Goal: Task Accomplishment & Management: Use online tool/utility

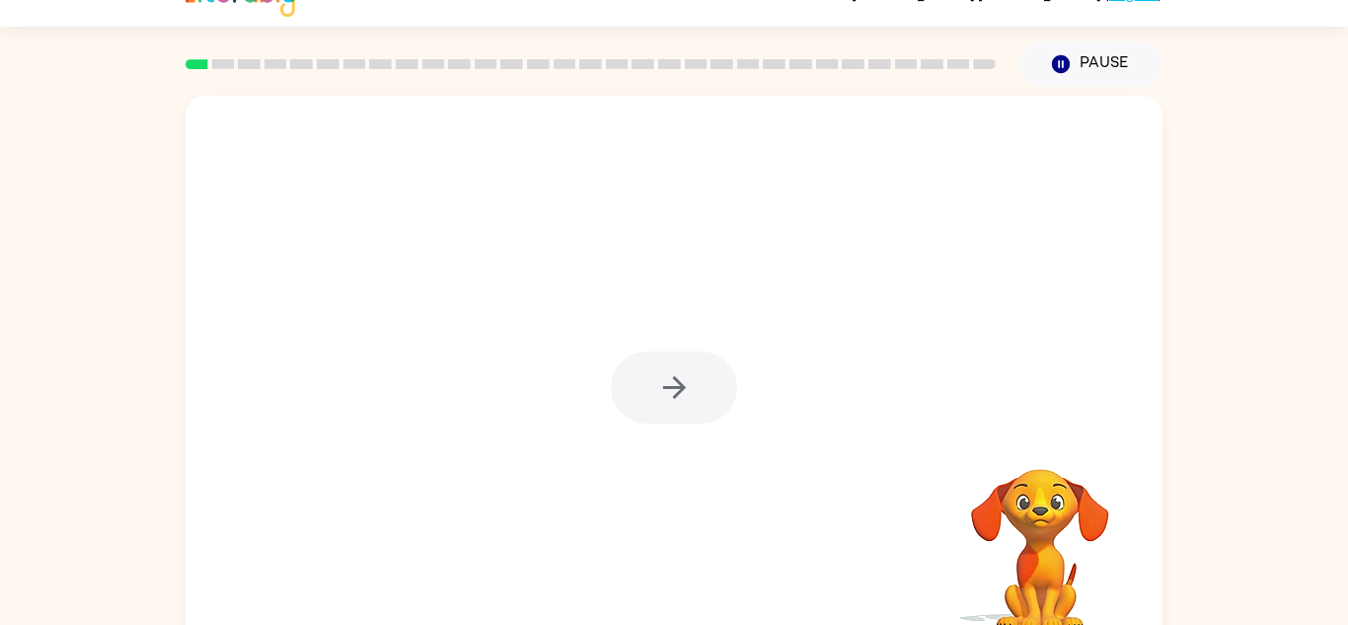
scroll to position [34, 0]
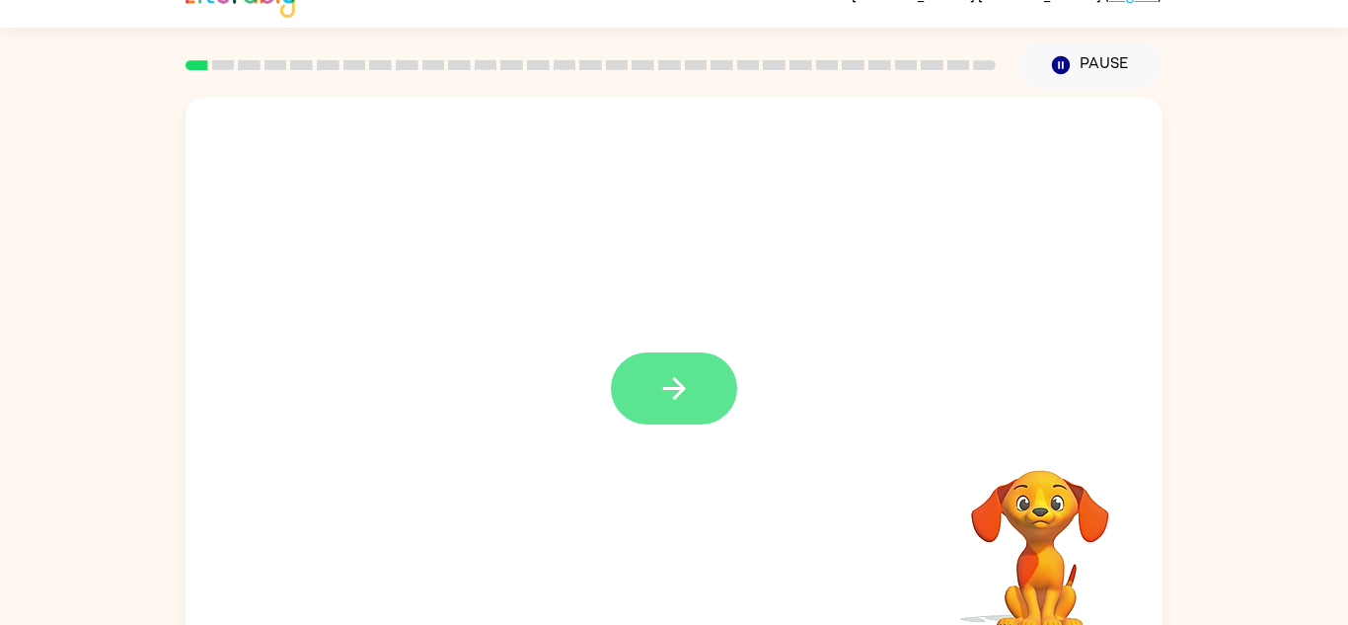
click at [689, 396] on icon "button" at bounding box center [674, 388] width 35 height 35
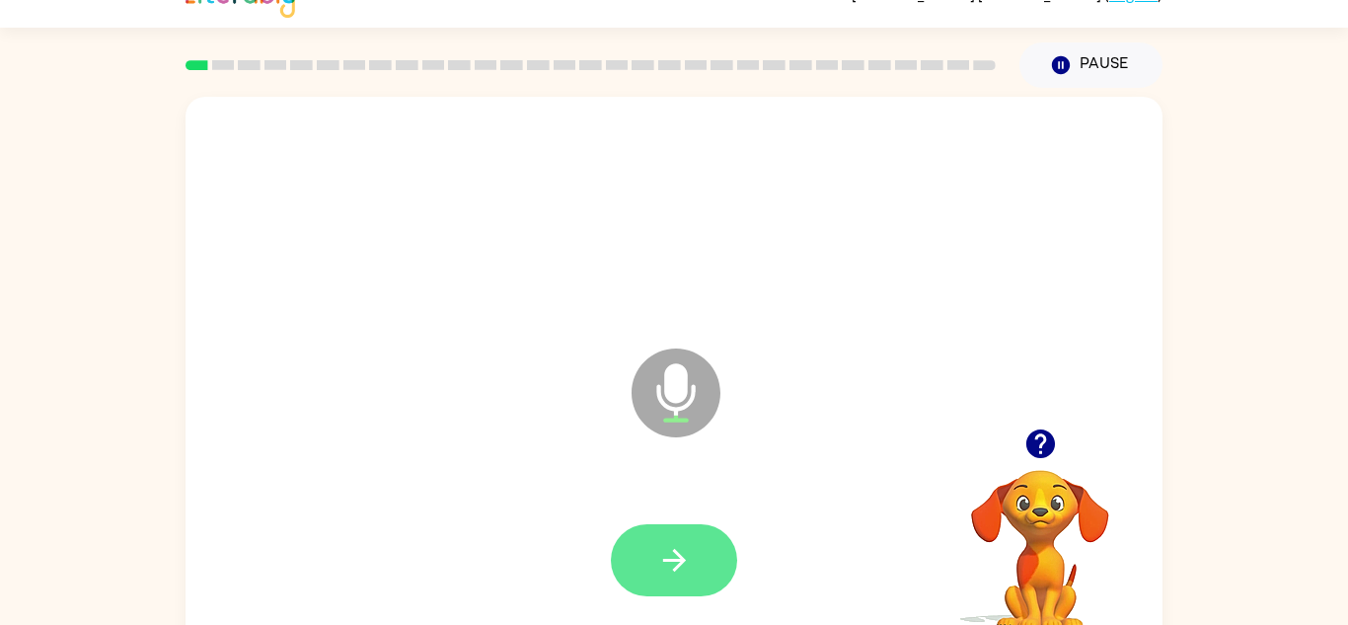
click at [700, 554] on button "button" at bounding box center [674, 560] width 126 height 72
click at [709, 539] on button "button" at bounding box center [674, 560] width 126 height 72
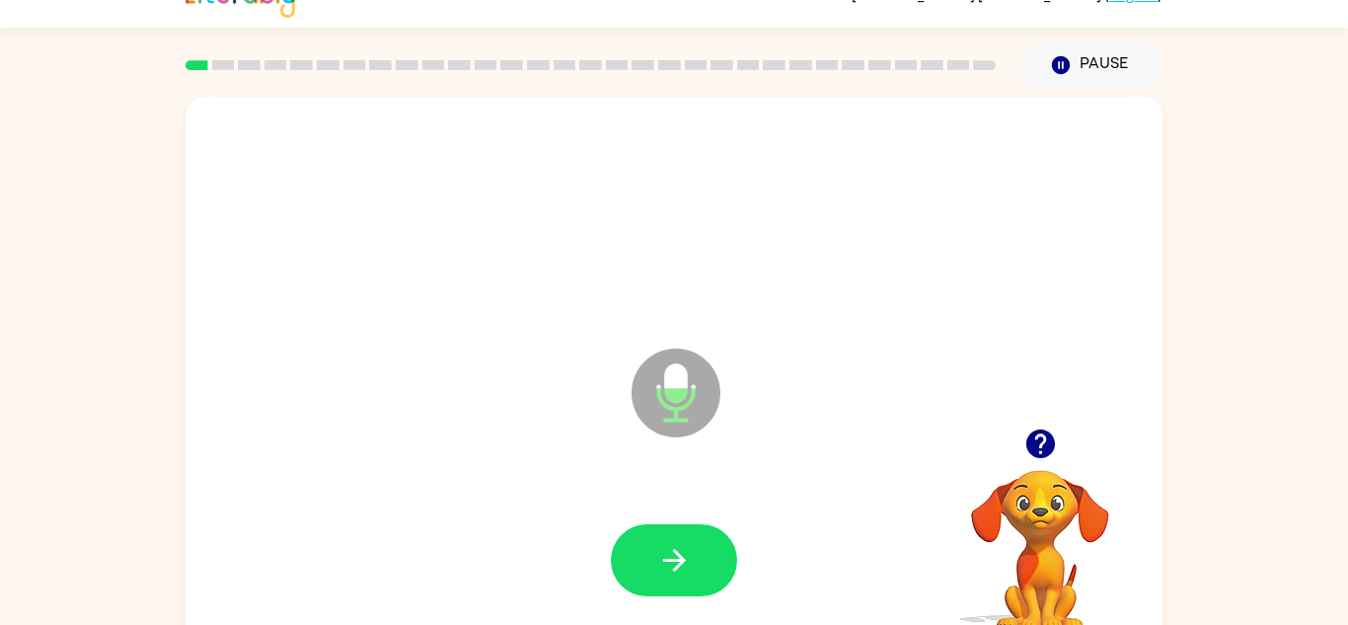
click at [709, 539] on button "button" at bounding box center [674, 560] width 126 height 72
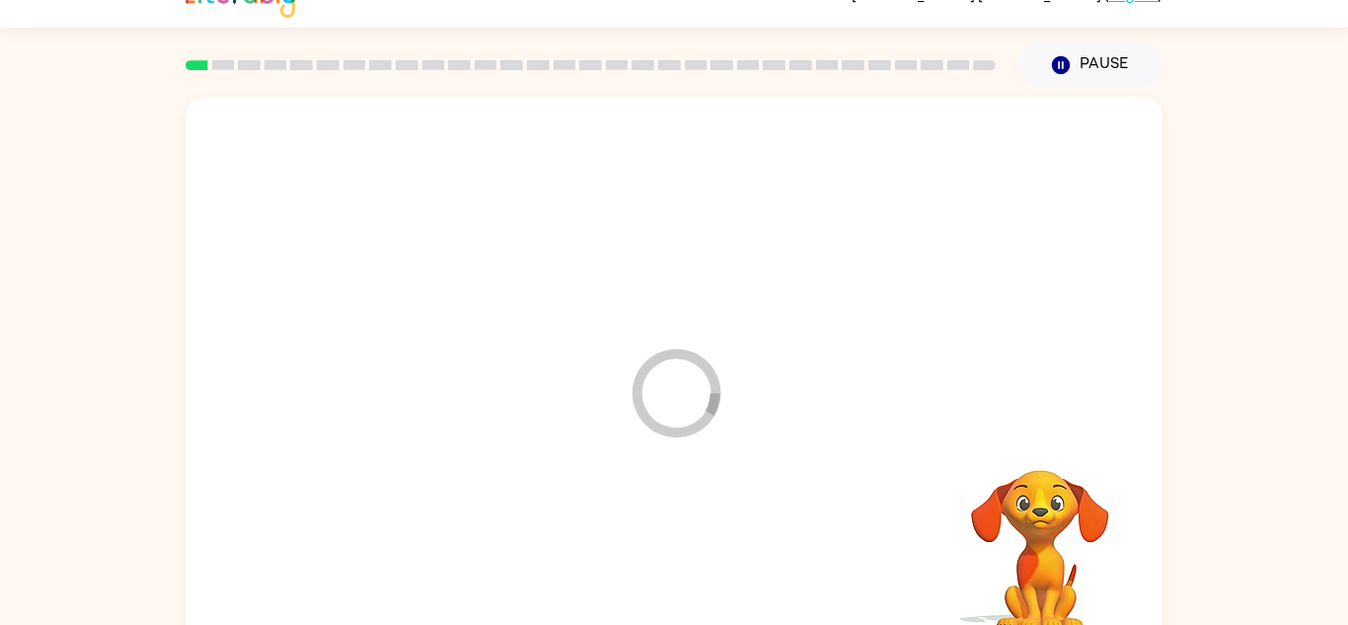
click at [709, 539] on div at bounding box center [674, 561] width 938 height 162
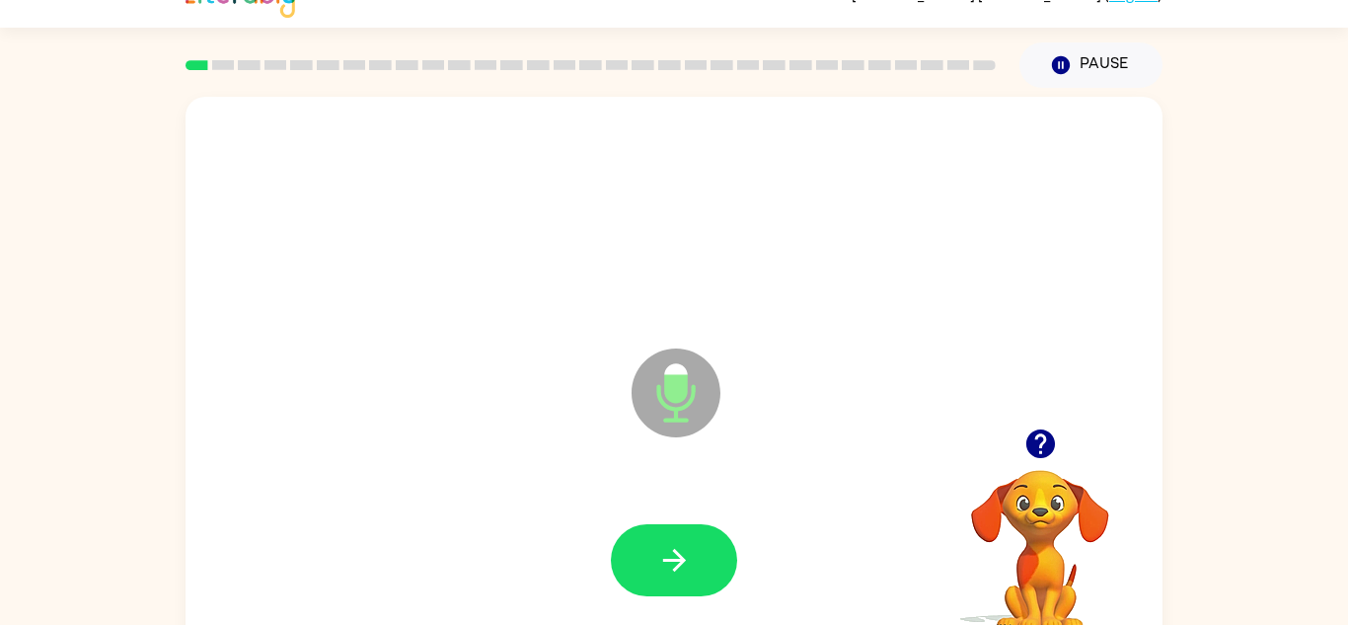
click at [1034, 434] on icon "button" at bounding box center [1040, 443] width 29 height 29
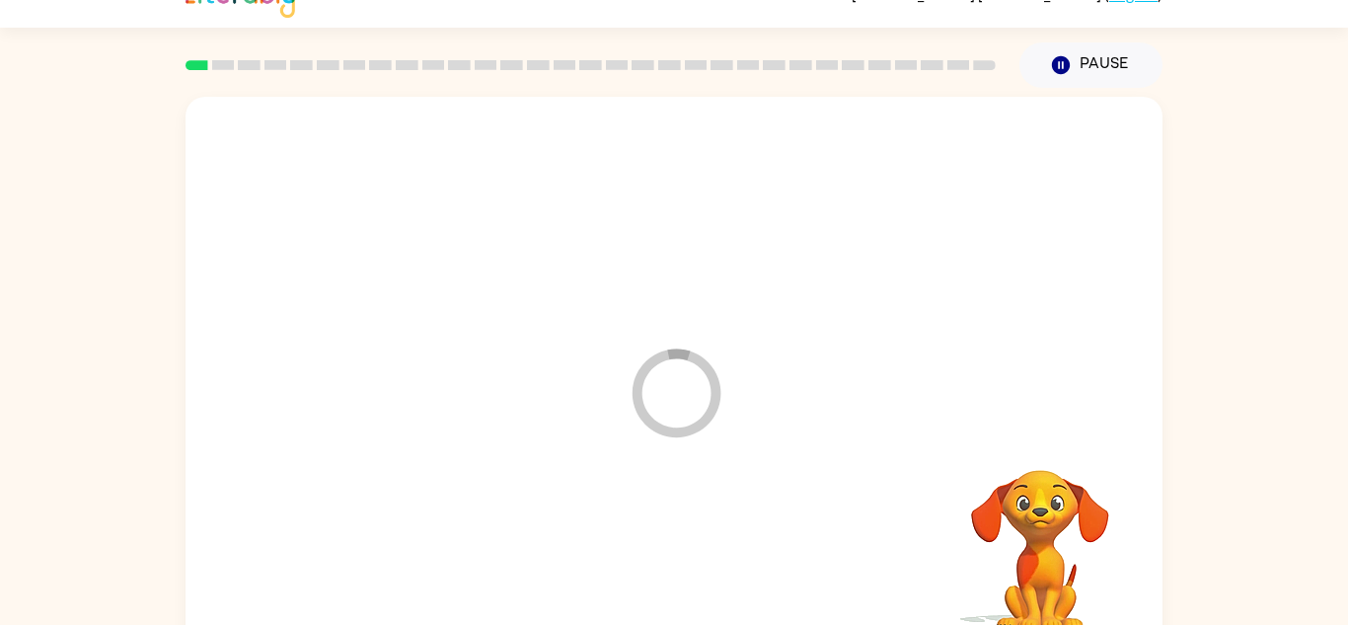
click at [699, 549] on div at bounding box center [674, 561] width 938 height 162
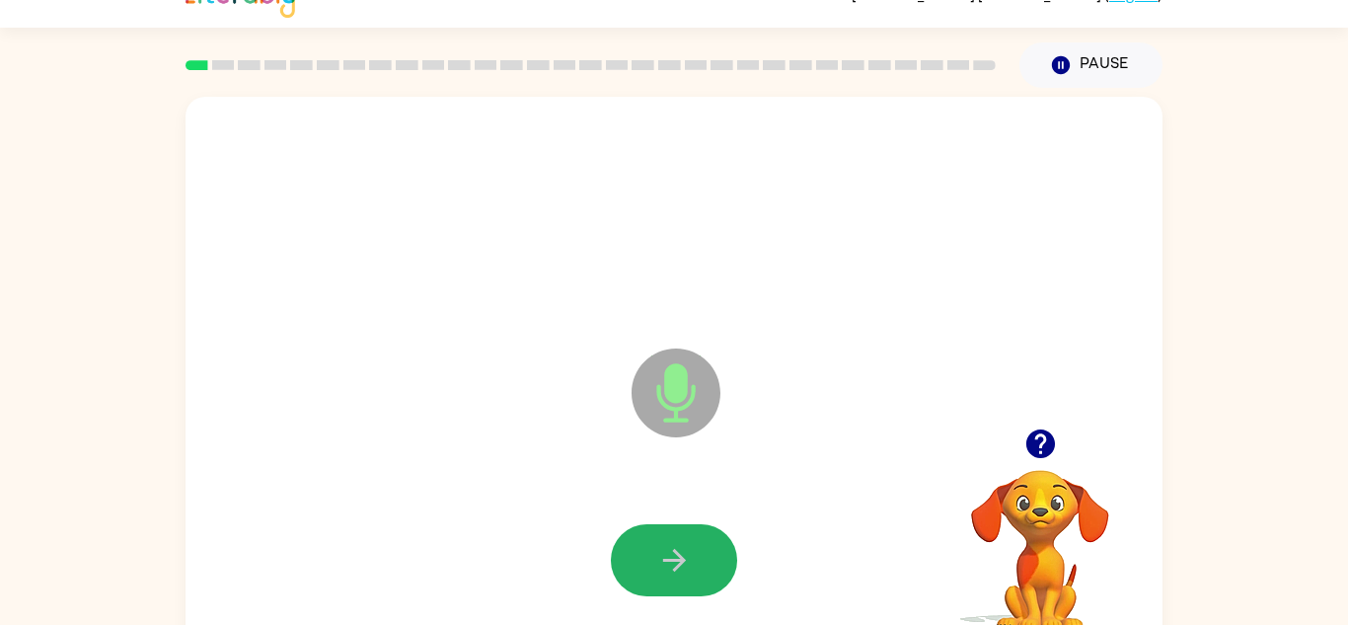
click at [699, 549] on button "button" at bounding box center [674, 560] width 126 height 72
click at [701, 552] on button "button" at bounding box center [674, 560] width 126 height 72
click at [703, 556] on button "button" at bounding box center [674, 560] width 126 height 72
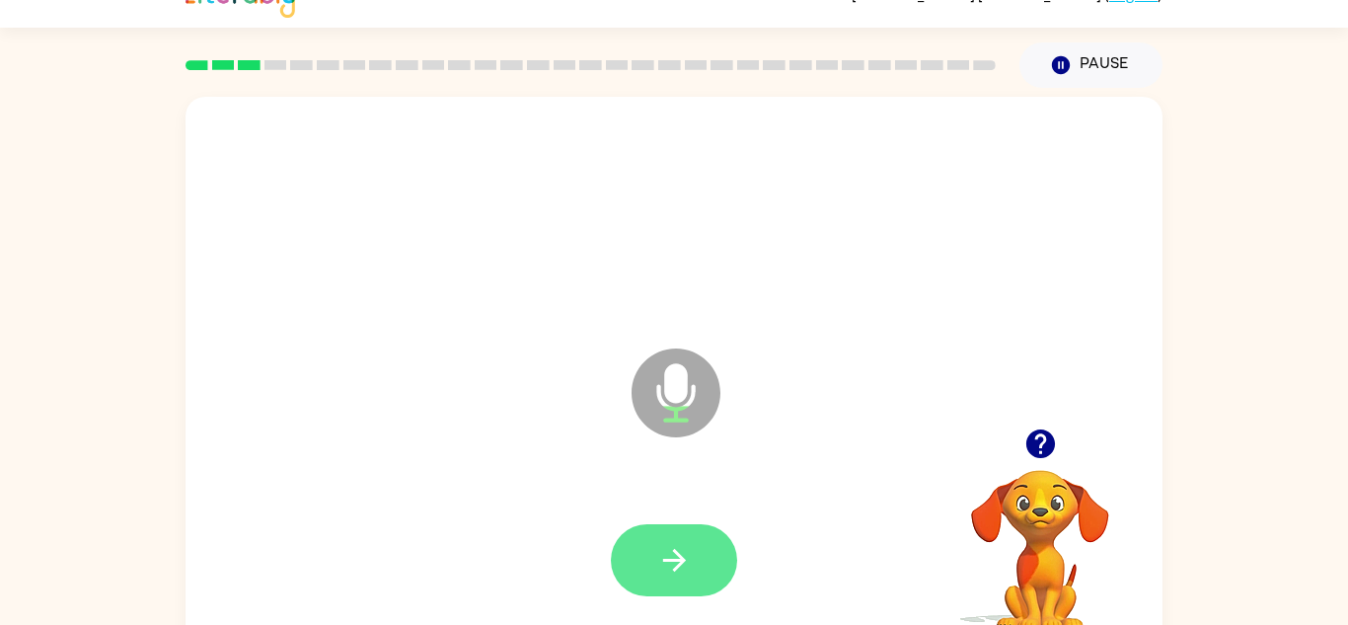
click at [682, 560] on icon "button" at bounding box center [673, 560] width 23 height 23
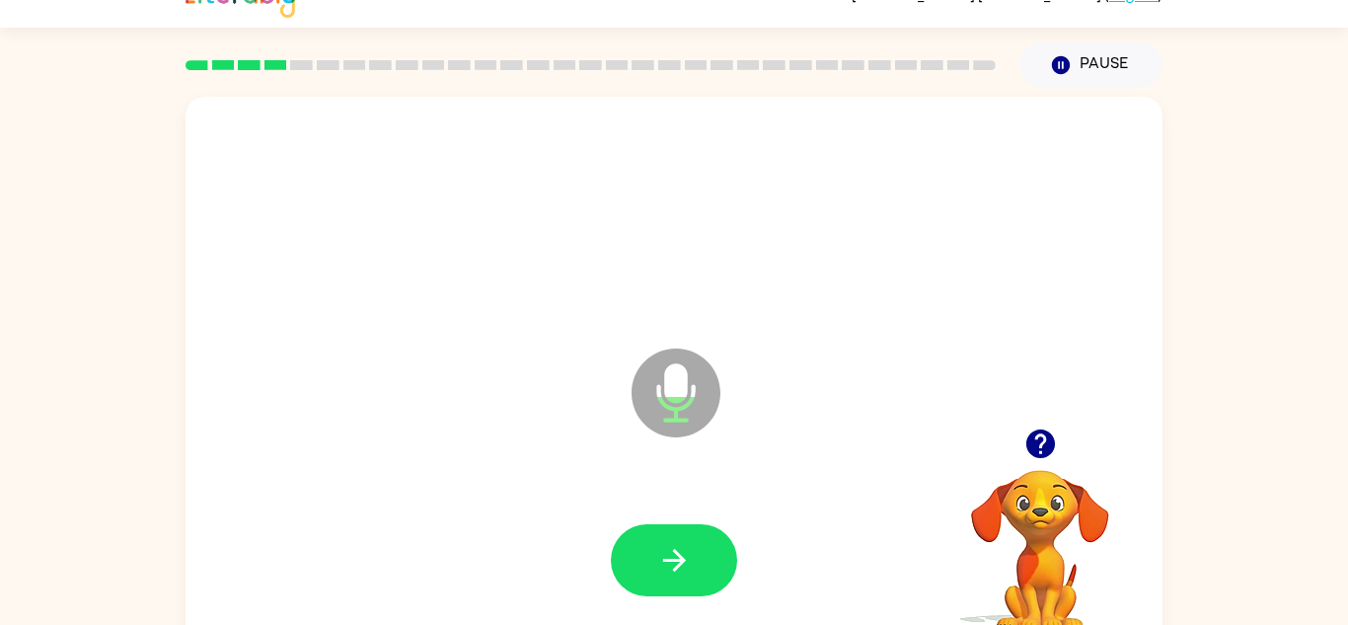
click at [1037, 446] on icon "button" at bounding box center [1040, 443] width 29 height 29
click at [1034, 443] on icon "button" at bounding box center [1040, 443] width 29 height 29
click at [702, 558] on button "button" at bounding box center [674, 560] width 126 height 72
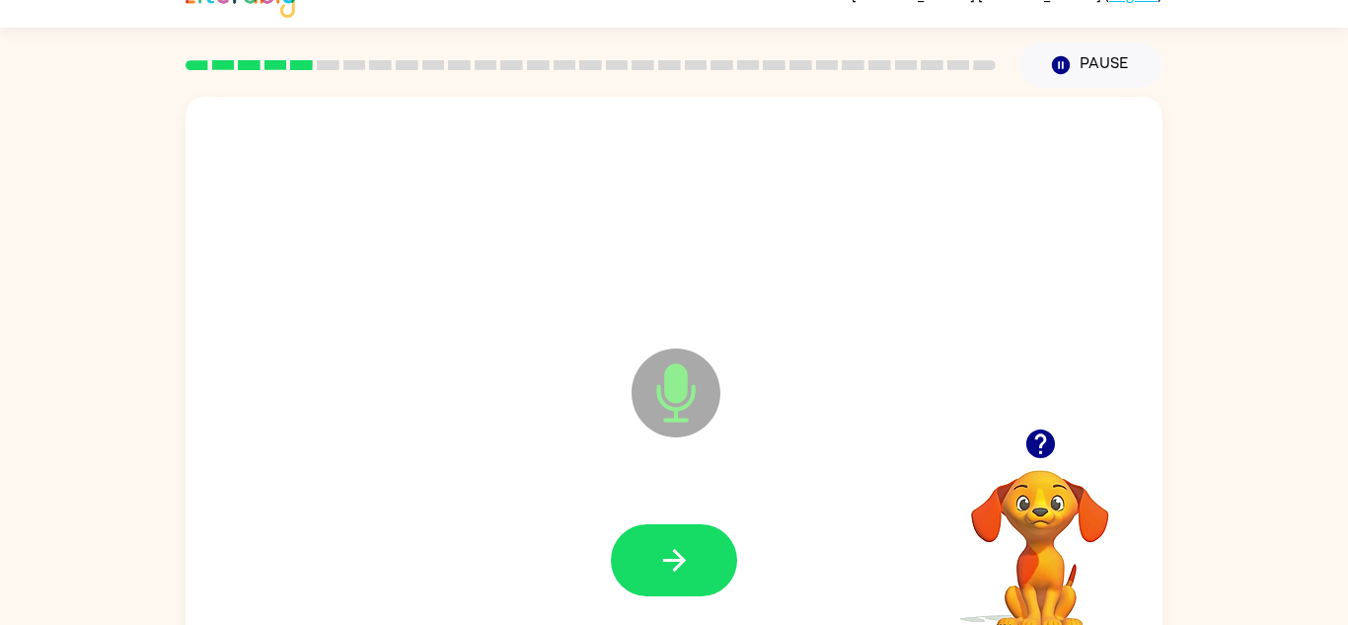
click at [702, 558] on button "button" at bounding box center [674, 560] width 126 height 72
click at [668, 552] on icon "button" at bounding box center [674, 560] width 35 height 35
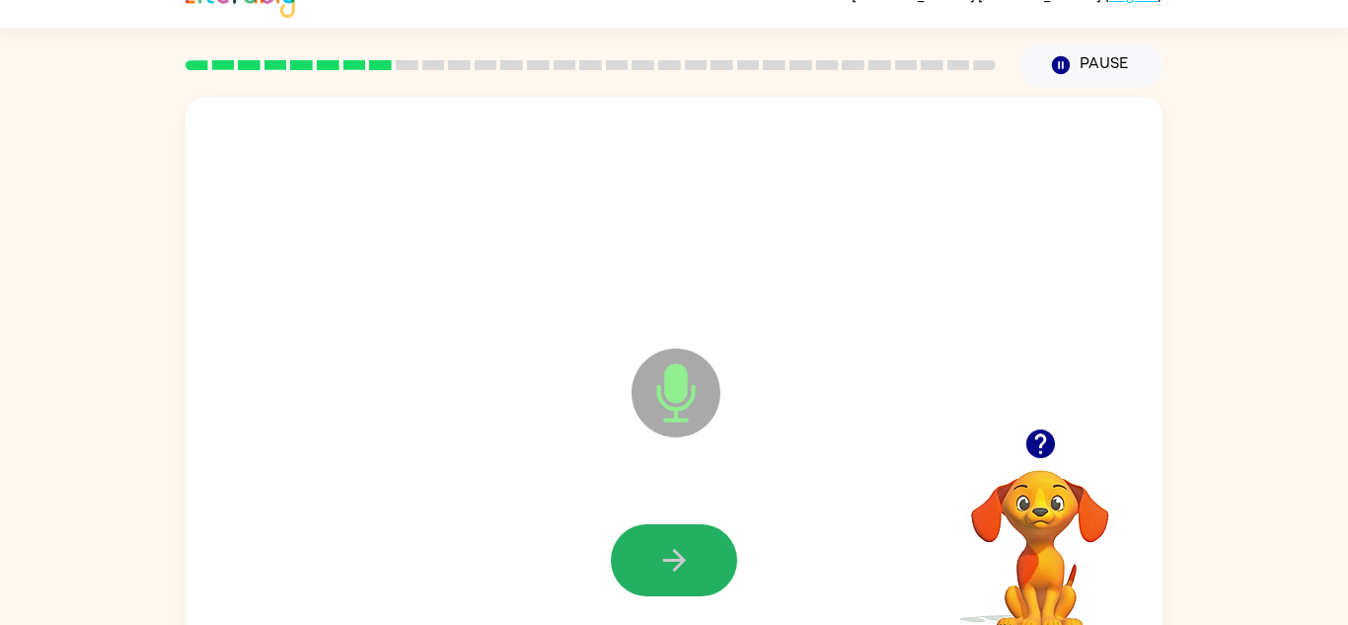
click at [668, 552] on icon "button" at bounding box center [674, 560] width 35 height 35
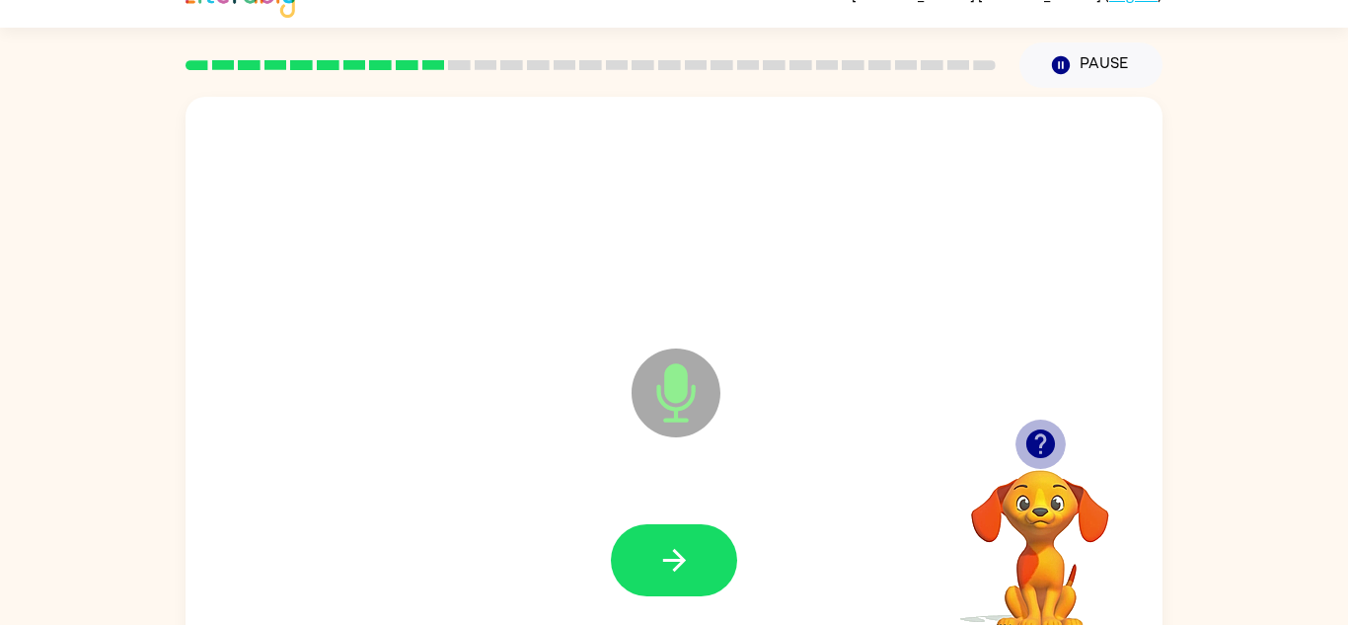
click at [1038, 452] on icon "button" at bounding box center [1040, 443] width 29 height 29
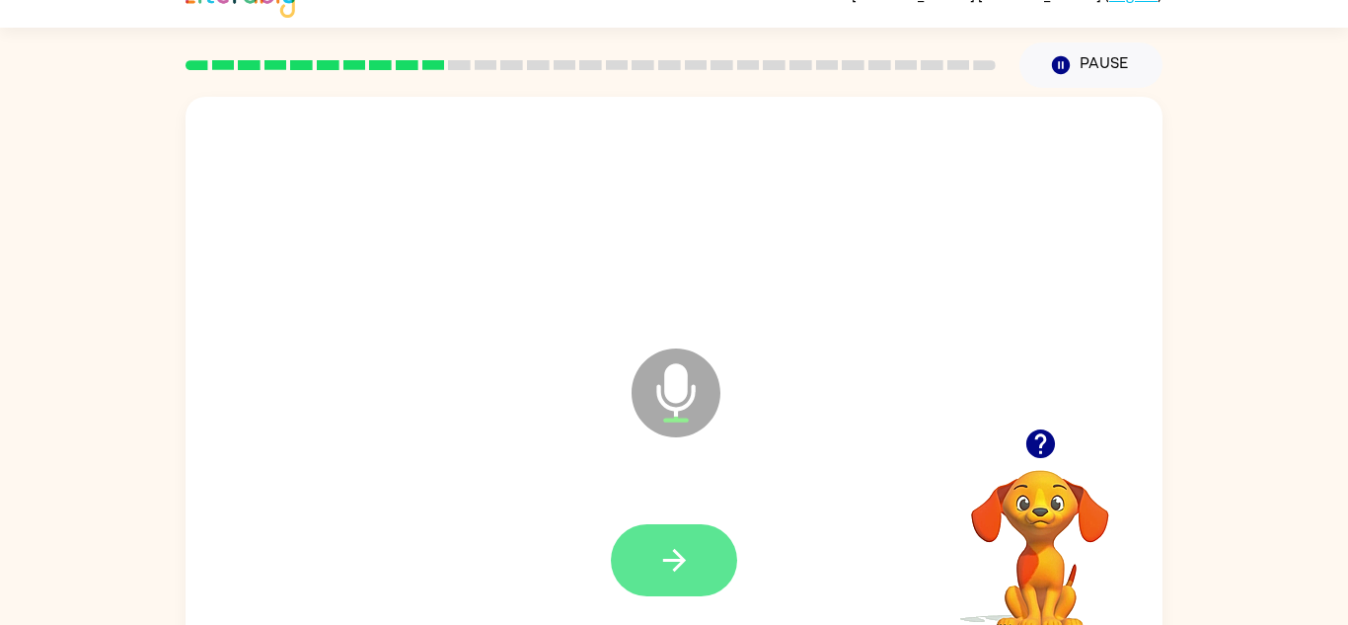
click at [727, 571] on button "button" at bounding box center [674, 560] width 126 height 72
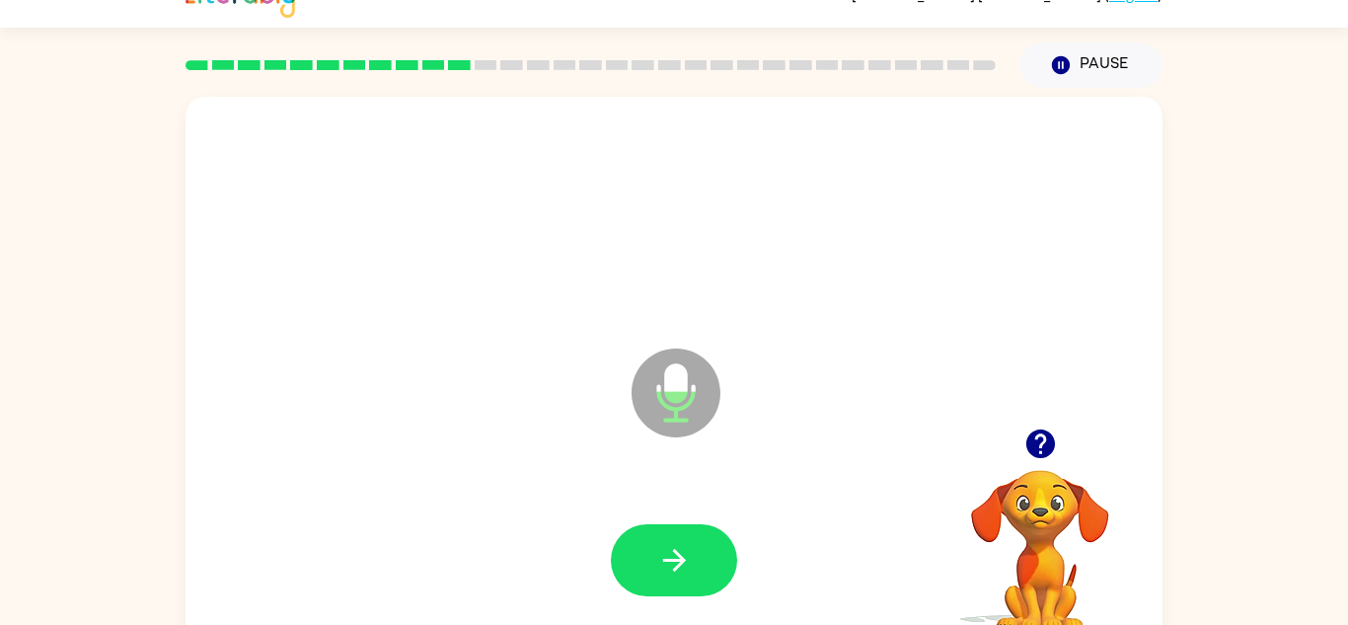
click at [727, 571] on button "button" at bounding box center [674, 560] width 126 height 72
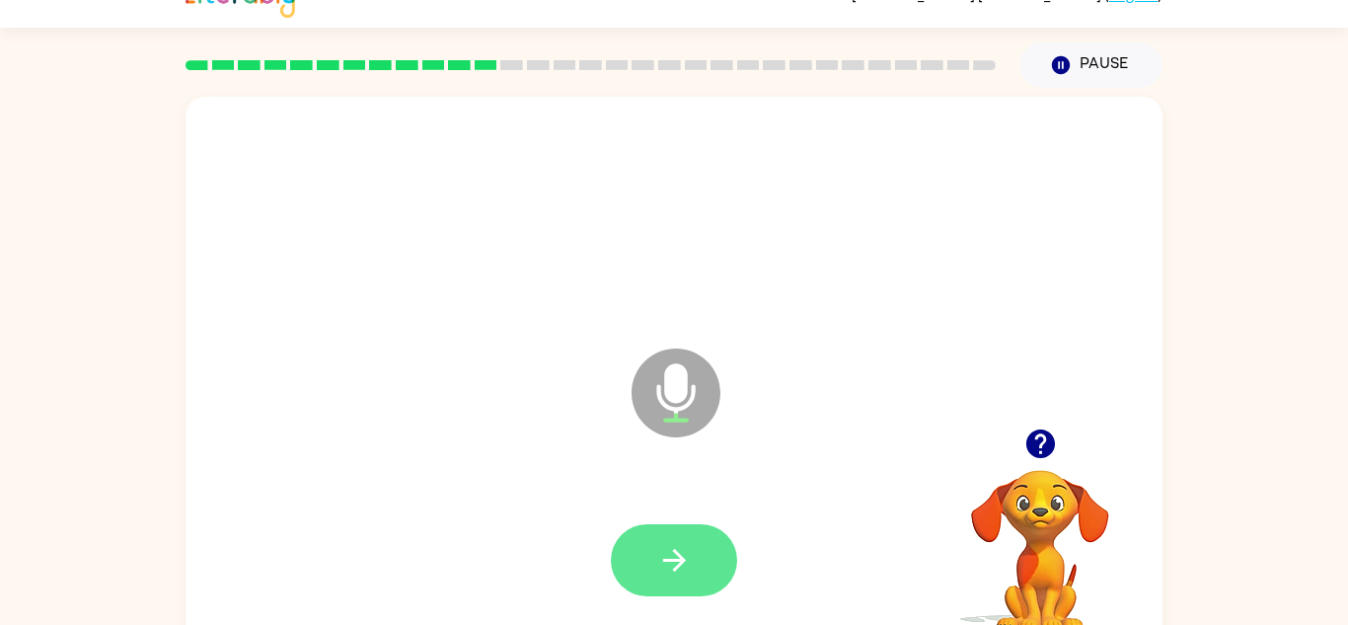
click at [699, 565] on button "button" at bounding box center [674, 560] width 126 height 72
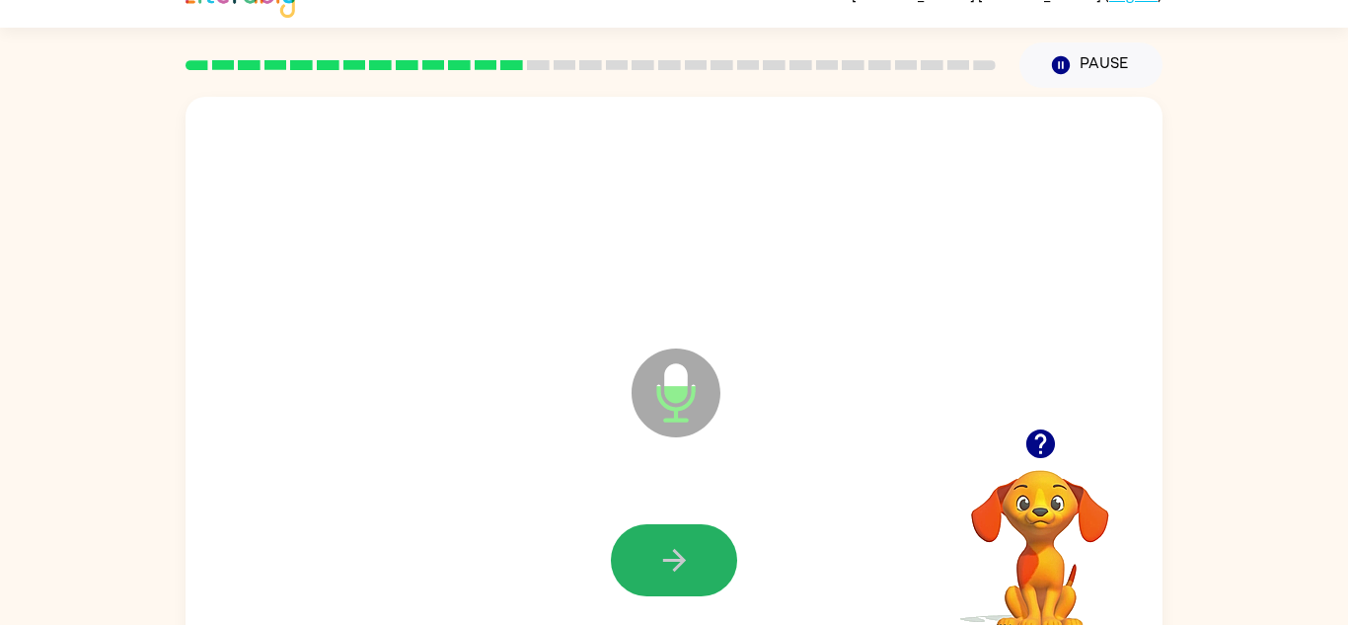
click at [699, 565] on button "button" at bounding box center [674, 560] width 126 height 72
click at [701, 570] on button "button" at bounding box center [674, 560] width 126 height 72
click at [697, 580] on button "button" at bounding box center [674, 560] width 126 height 72
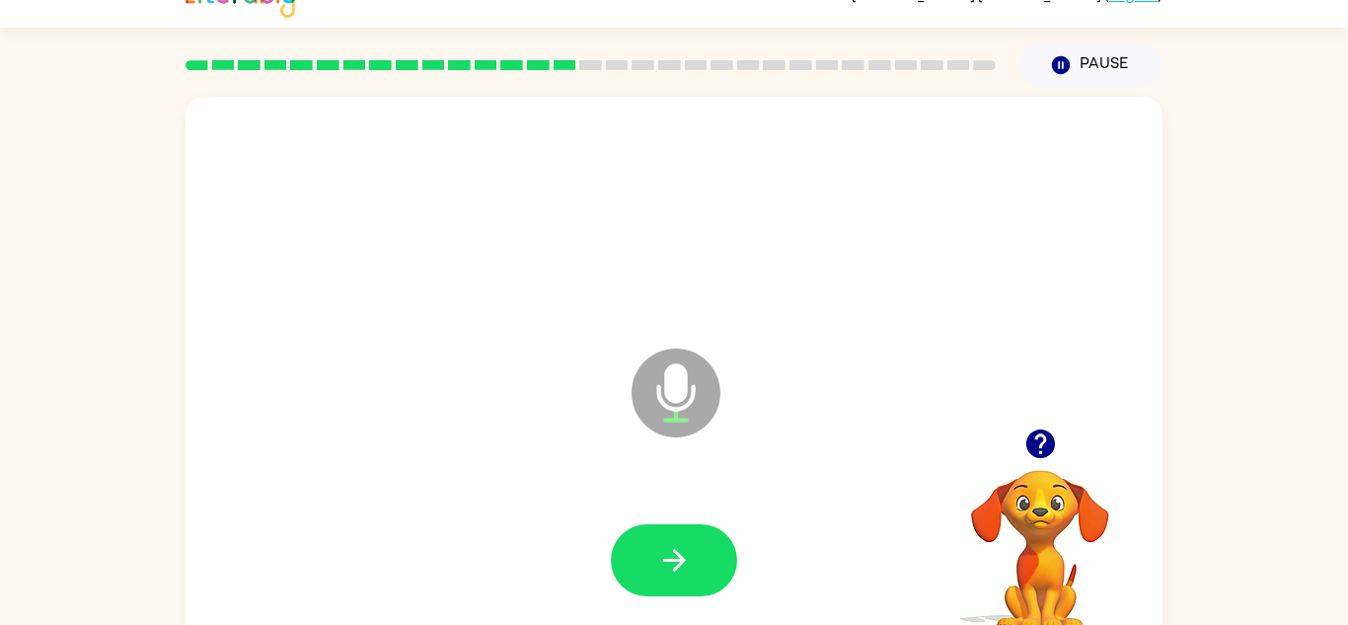
click at [702, 598] on div at bounding box center [674, 561] width 938 height 162
click at [670, 569] on icon "button" at bounding box center [674, 560] width 35 height 35
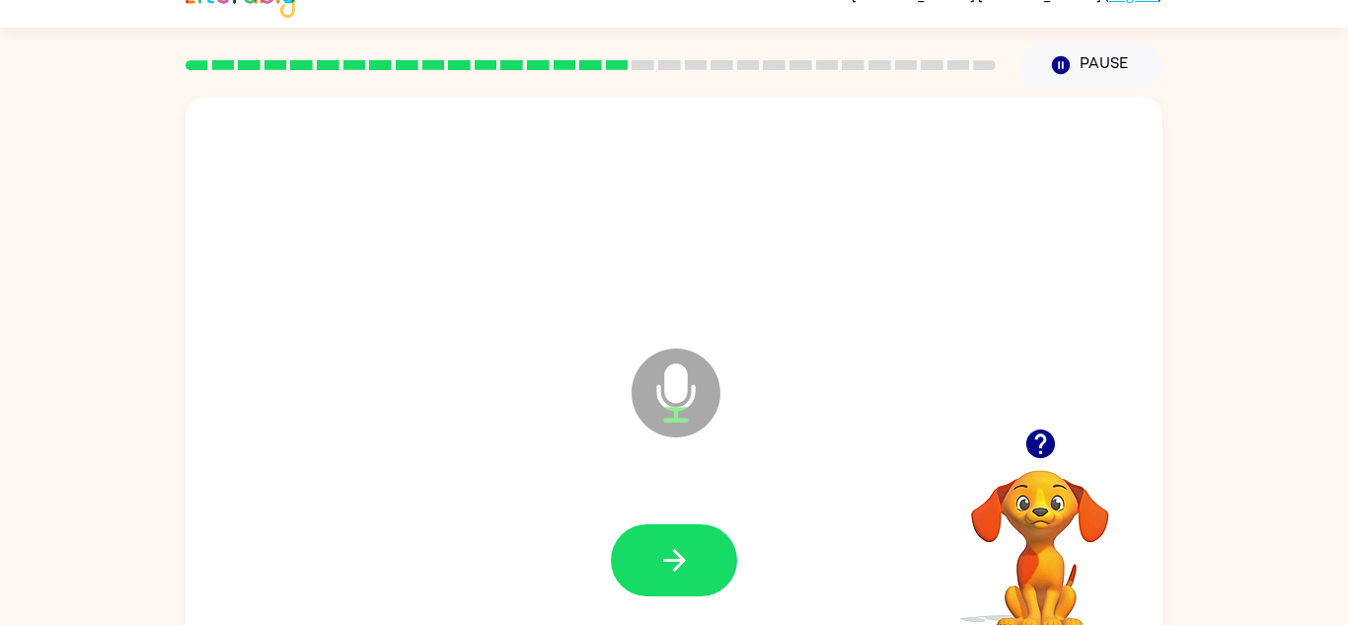
click at [670, 569] on icon "button" at bounding box center [674, 560] width 35 height 35
click at [671, 575] on icon "button" at bounding box center [674, 560] width 35 height 35
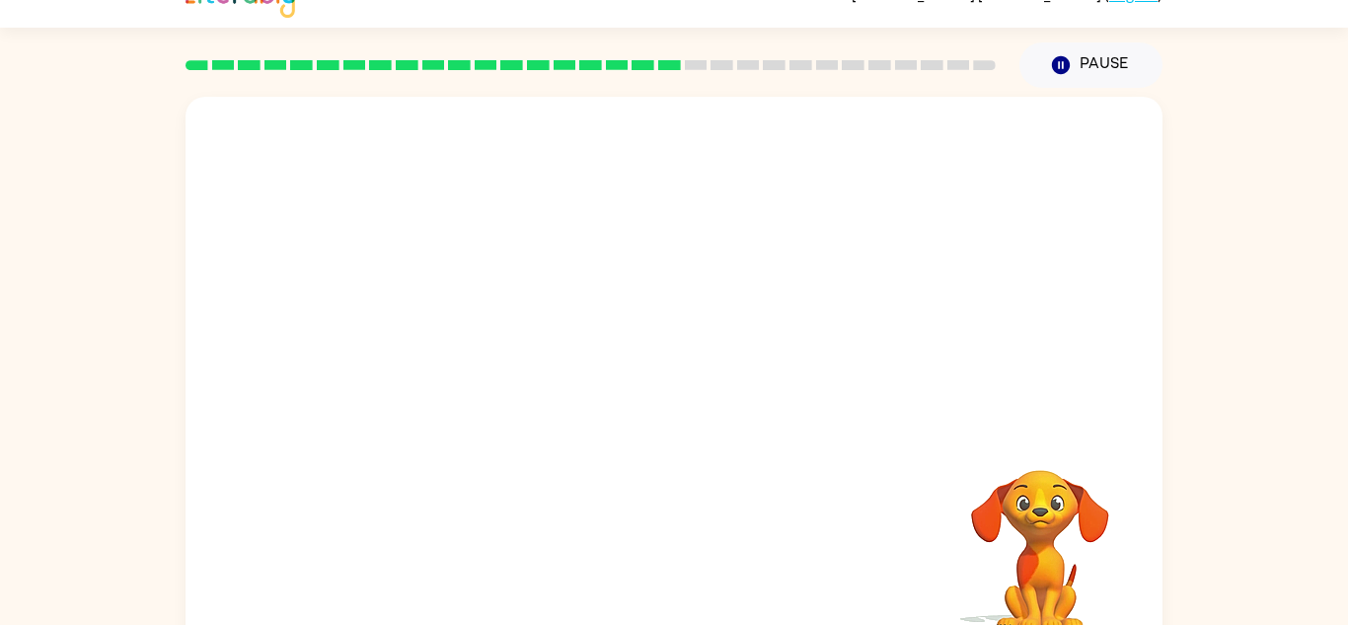
click at [671, 575] on div "Your browser must support playing .mp4 files to use Literably. Please try using…" at bounding box center [674, 379] width 977 height 564
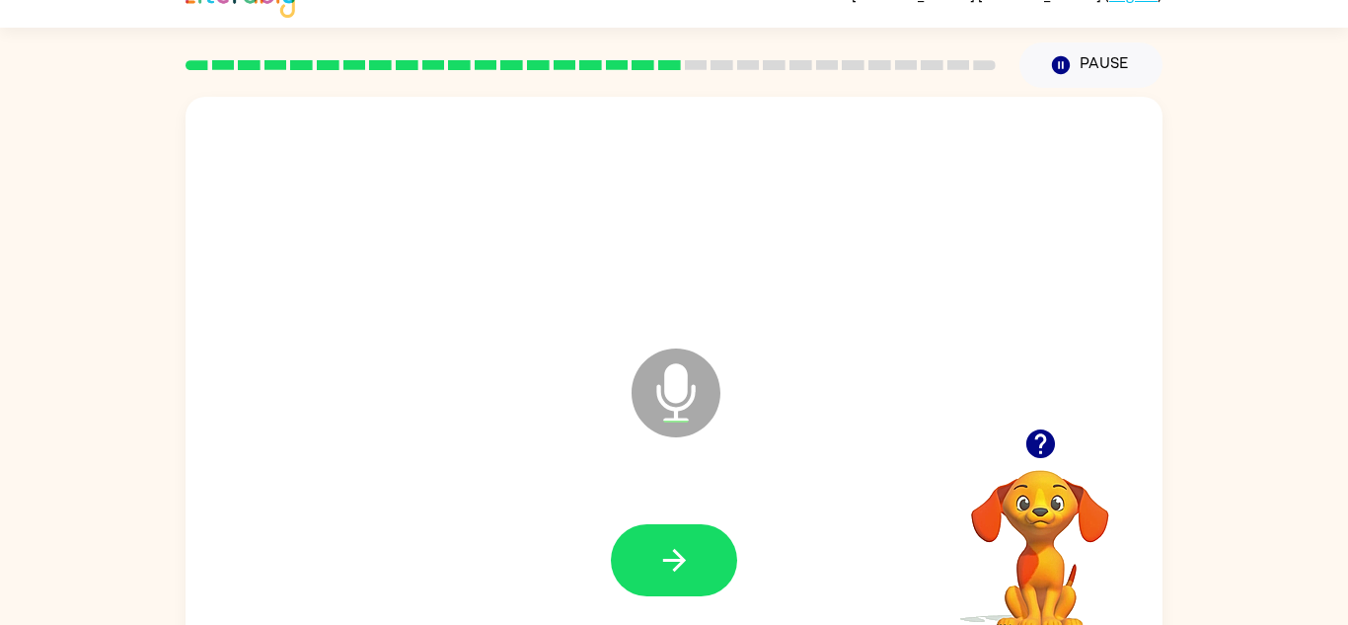
click at [671, 575] on icon "button" at bounding box center [674, 560] width 35 height 35
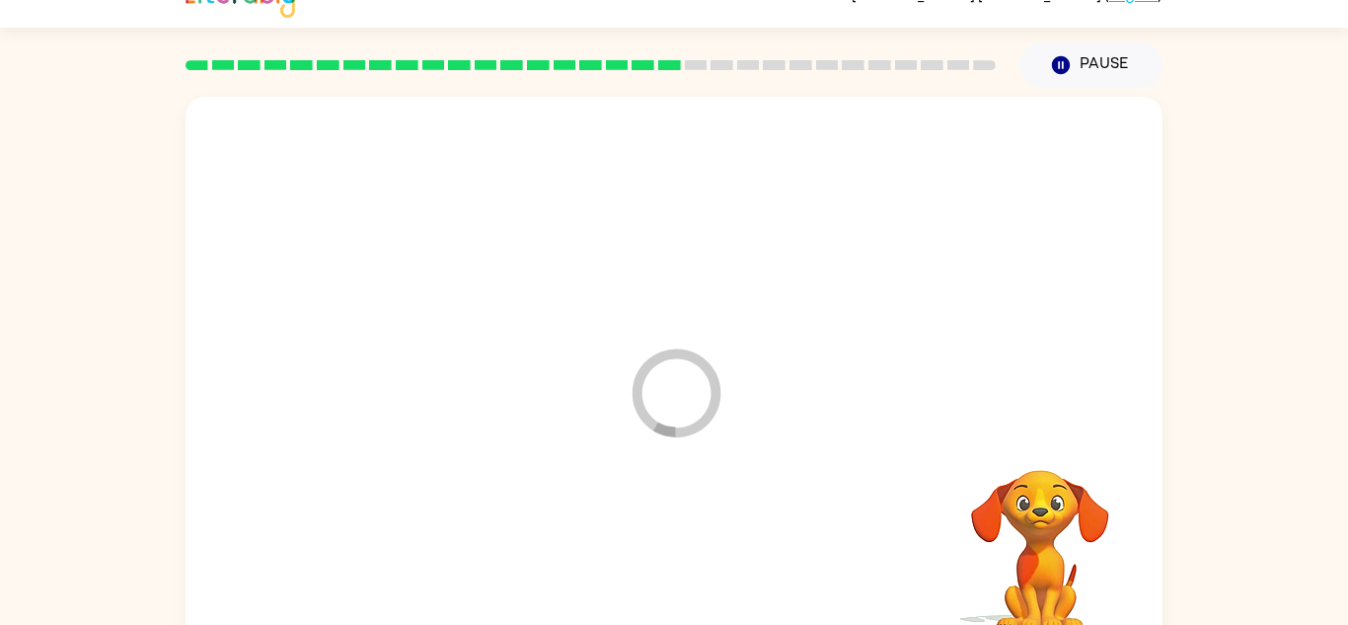
click at [671, 575] on div at bounding box center [674, 561] width 938 height 162
click at [671, 575] on div at bounding box center [674, 560] width 126 height 72
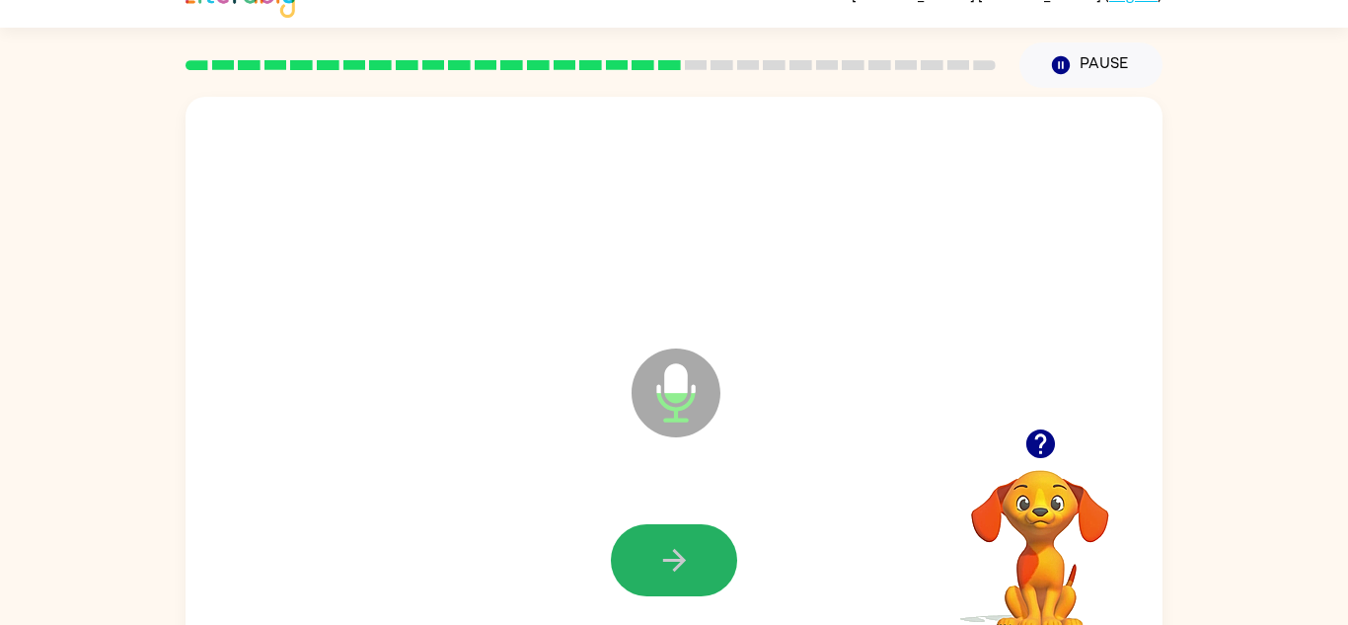
click at [671, 575] on icon "button" at bounding box center [674, 560] width 35 height 35
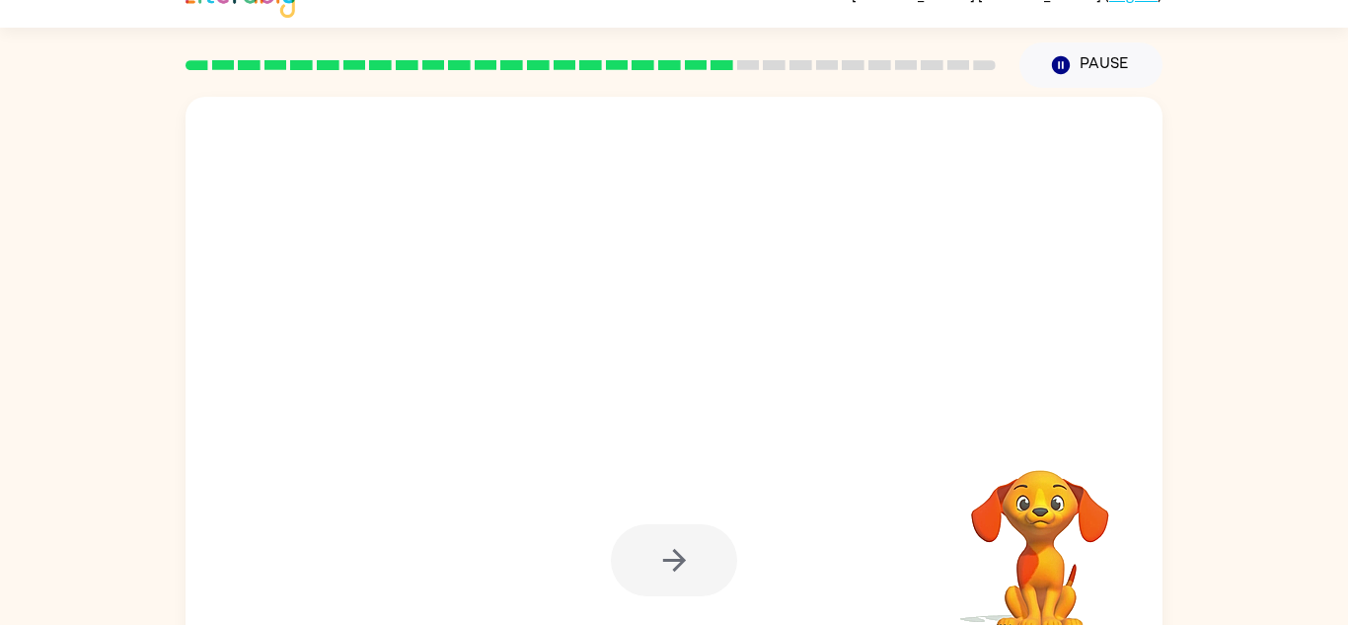
click at [671, 575] on div at bounding box center [674, 560] width 126 height 72
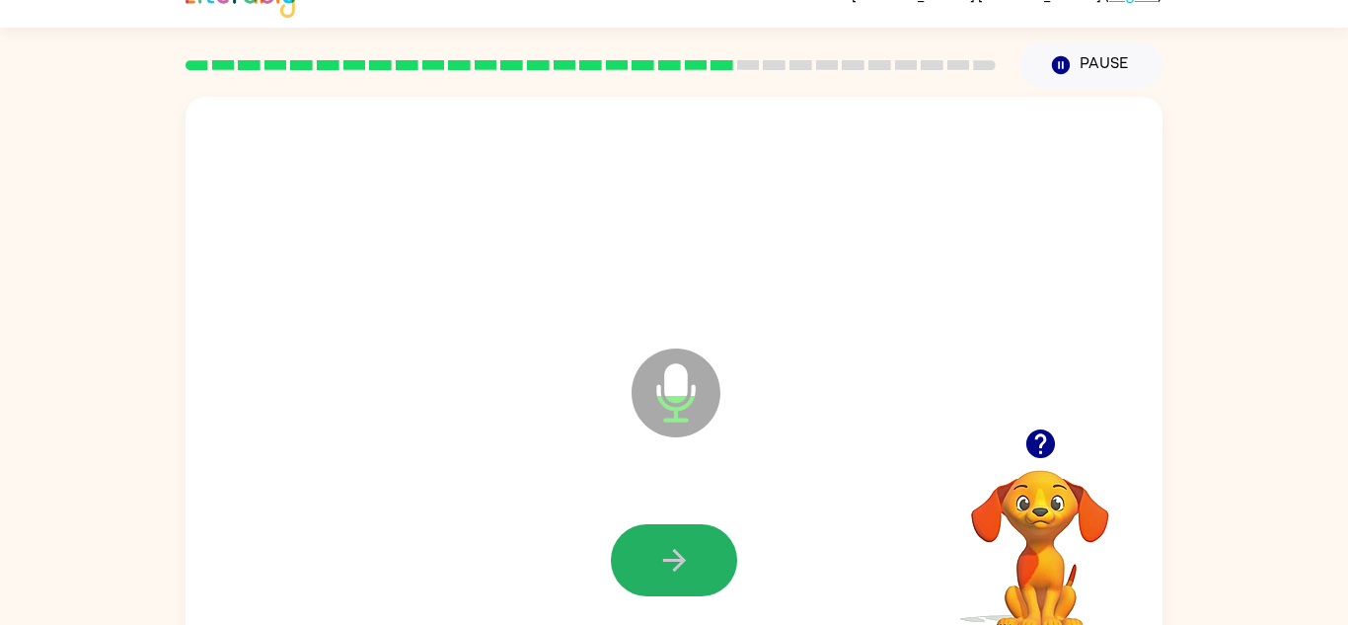
click at [671, 575] on icon "button" at bounding box center [674, 560] width 35 height 35
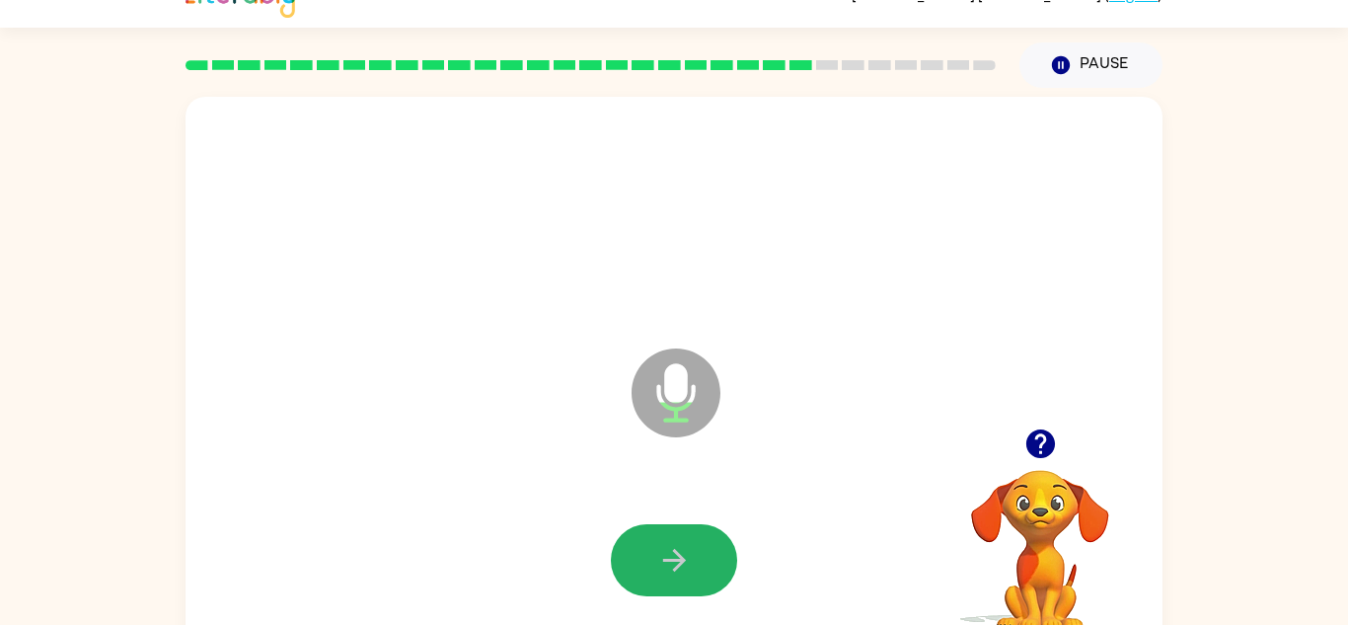
click at [671, 575] on icon "button" at bounding box center [674, 560] width 35 height 35
click at [1056, 430] on icon "button" at bounding box center [1041, 443] width 35 height 35
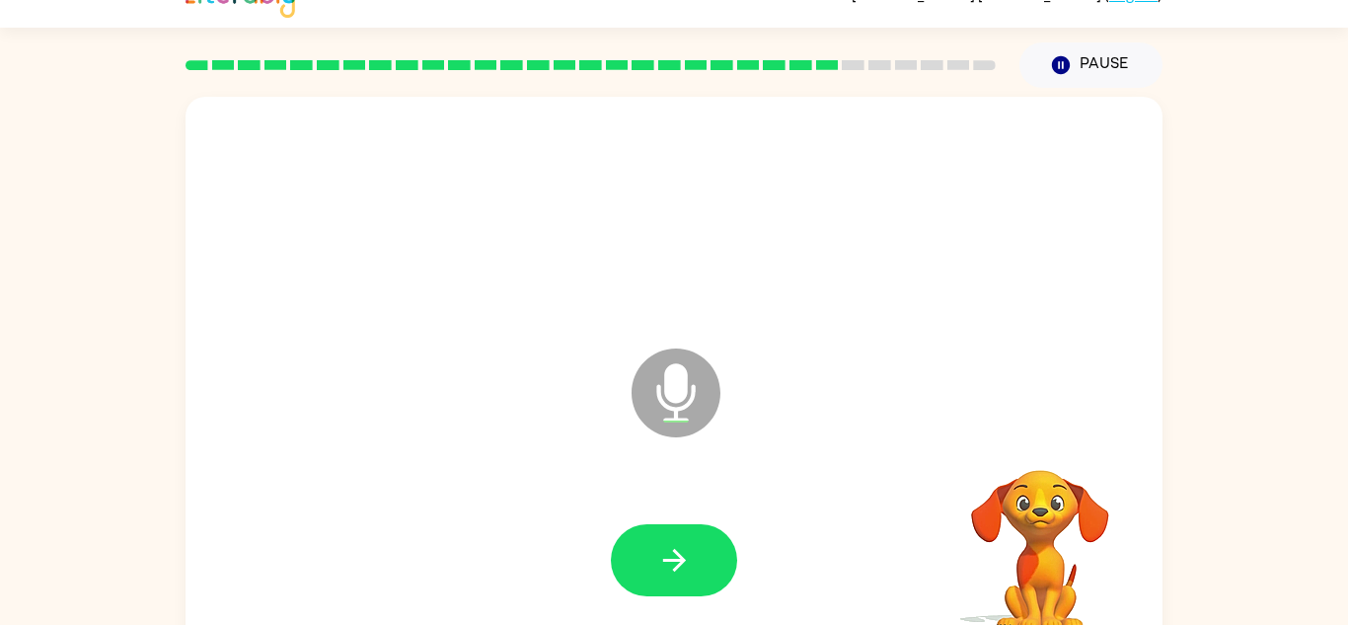
click at [1056, 430] on div "Microphone The Microphone is here when it is your turn to talk" at bounding box center [674, 379] width 977 height 564
click at [1038, 441] on icon "button" at bounding box center [1040, 443] width 29 height 29
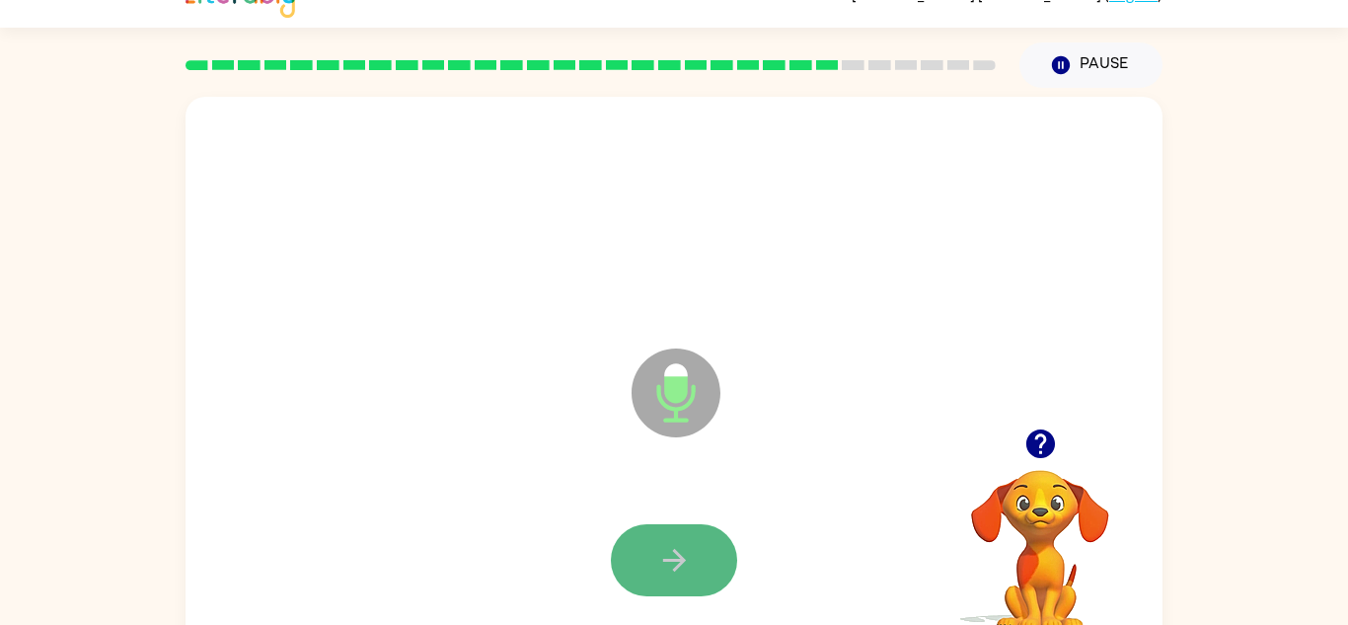
click at [667, 564] on icon "button" at bounding box center [674, 560] width 35 height 35
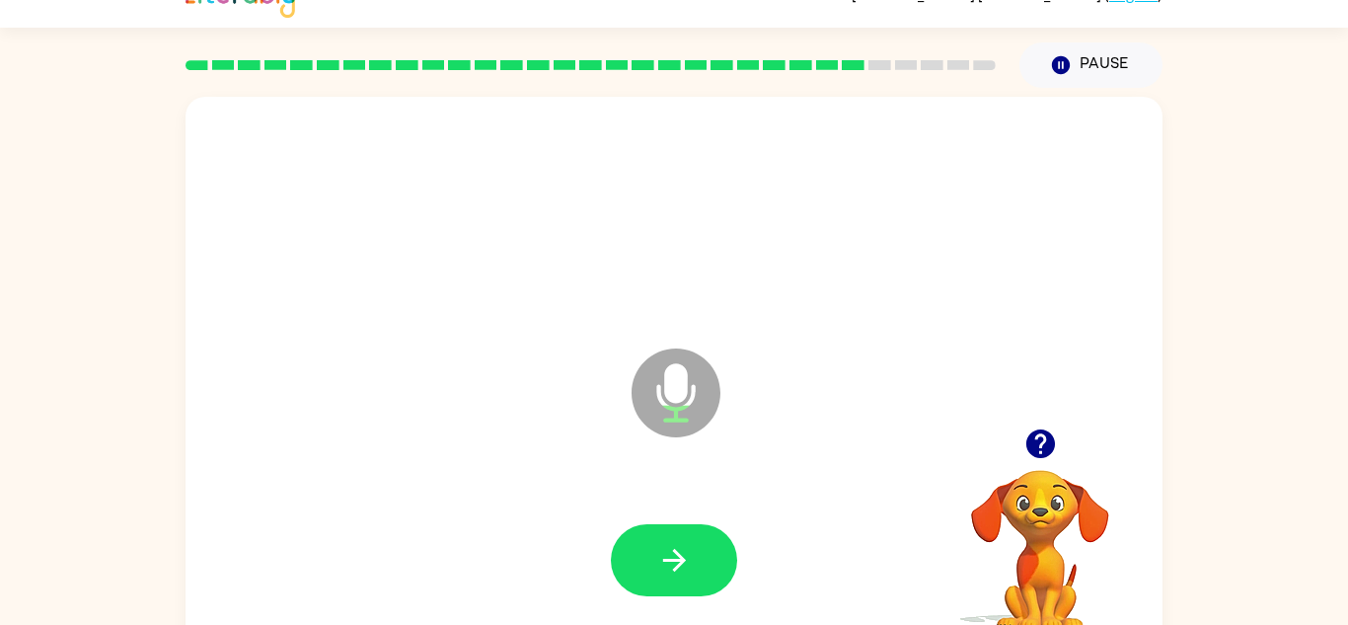
click at [667, 564] on icon "button" at bounding box center [674, 560] width 35 height 35
click at [666, 545] on icon "button" at bounding box center [674, 560] width 35 height 35
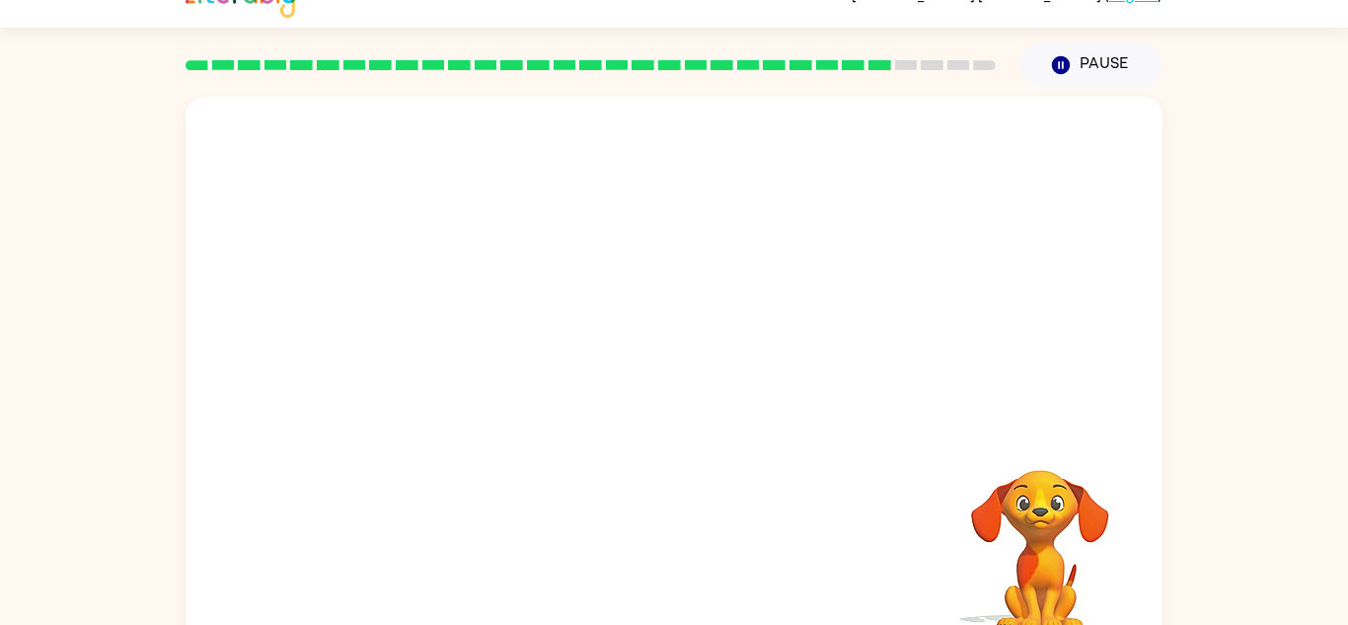
click at [664, 546] on div at bounding box center [674, 561] width 938 height 162
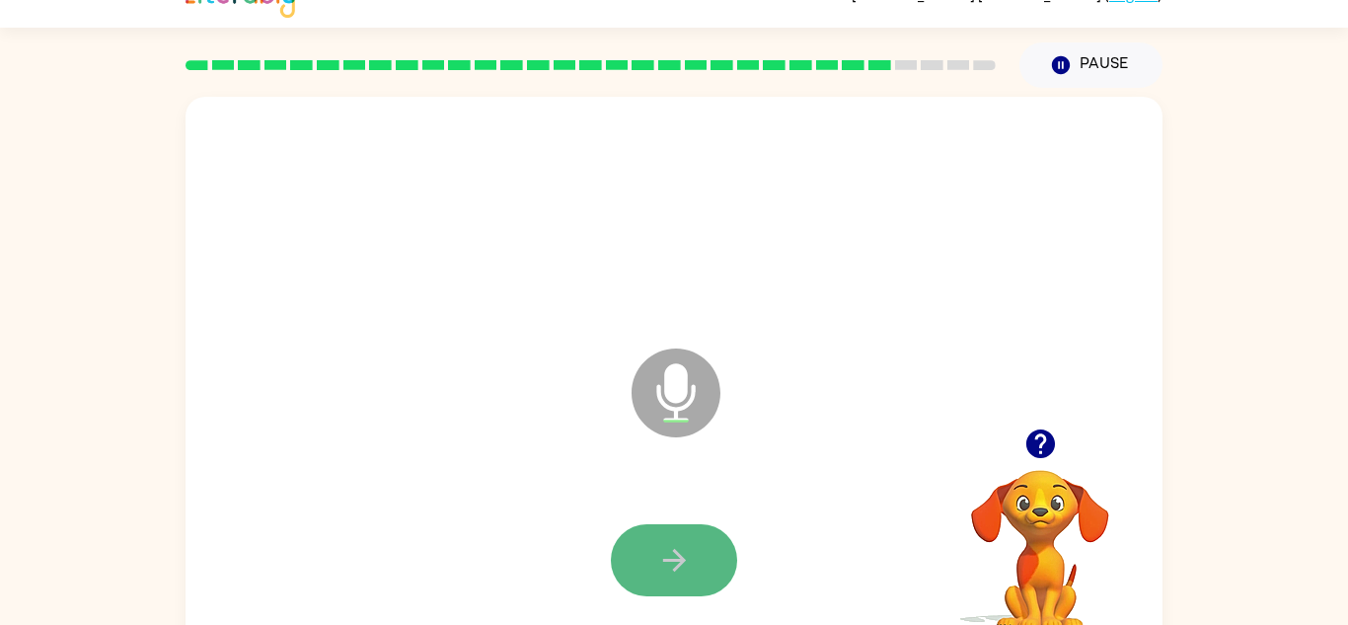
click at [664, 544] on icon "button" at bounding box center [674, 560] width 35 height 35
click at [663, 543] on icon "button" at bounding box center [674, 560] width 35 height 35
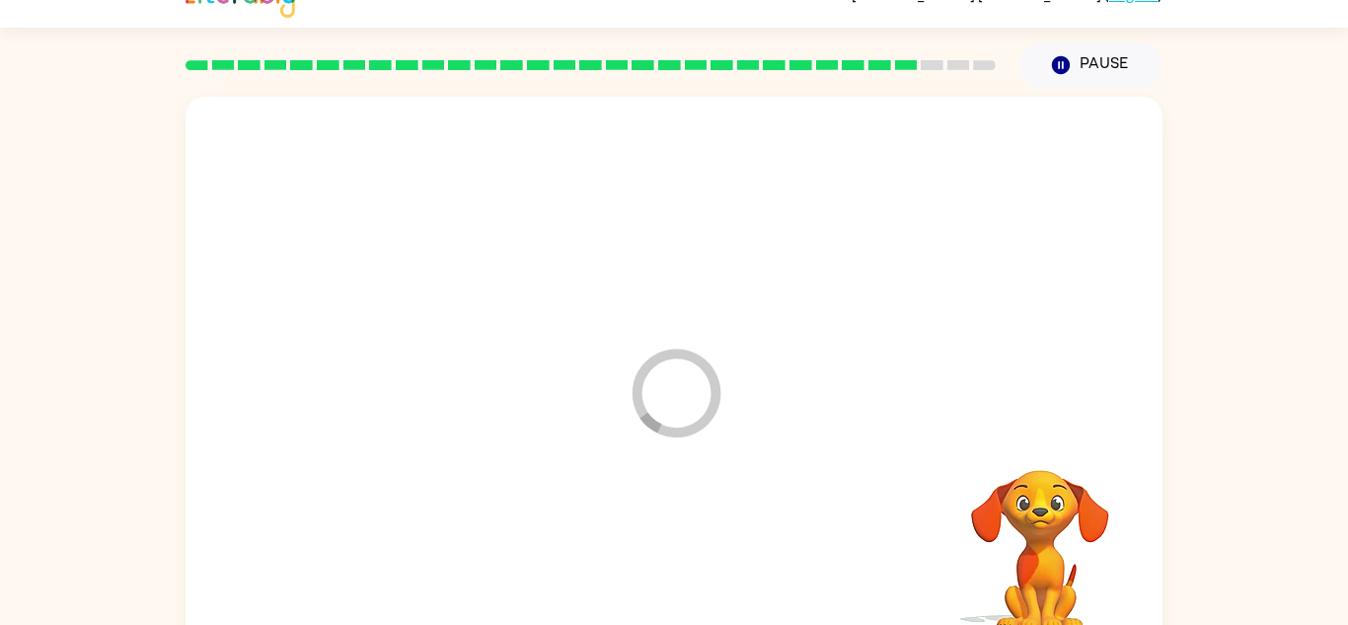
click at [663, 543] on div at bounding box center [674, 561] width 938 height 162
click at [663, 543] on div at bounding box center [674, 560] width 126 height 72
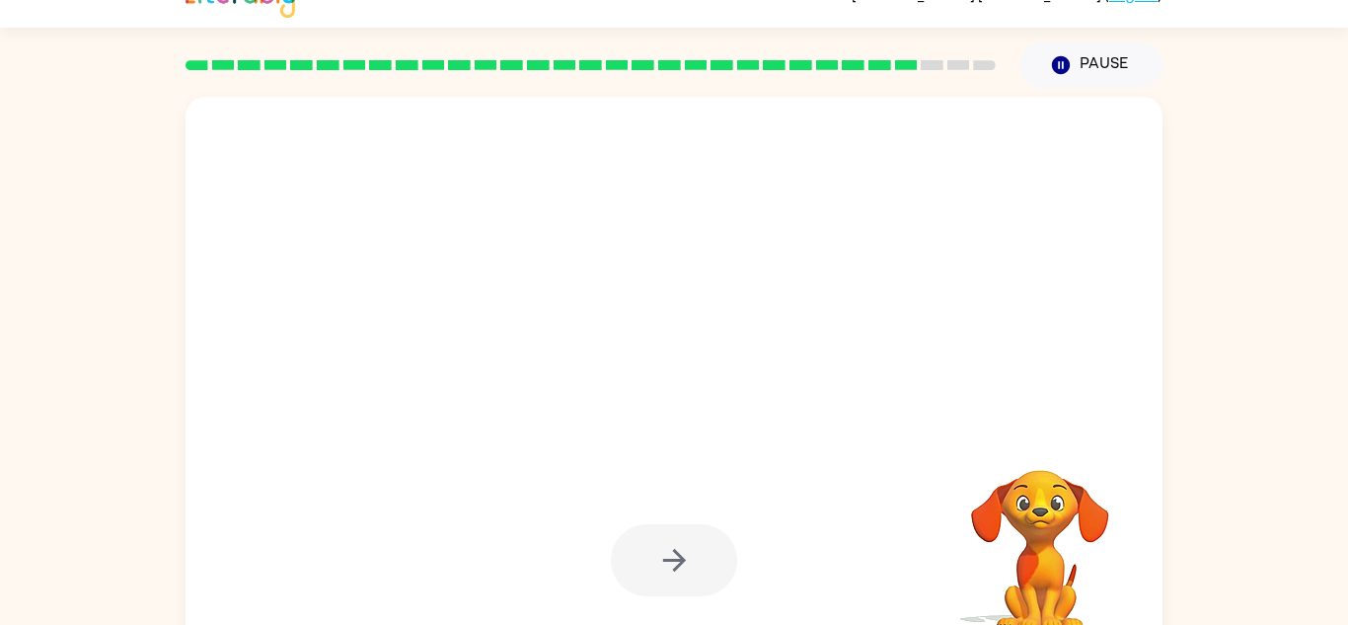
click at [663, 543] on div at bounding box center [674, 560] width 126 height 72
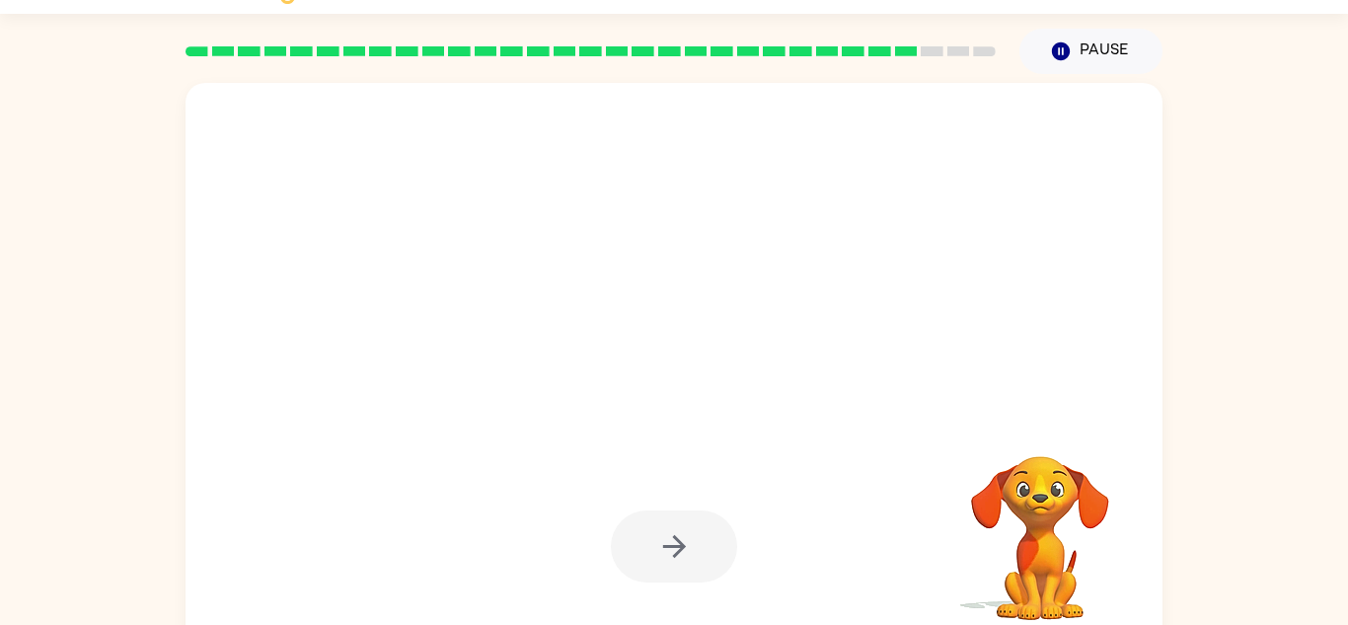
scroll to position [69, 0]
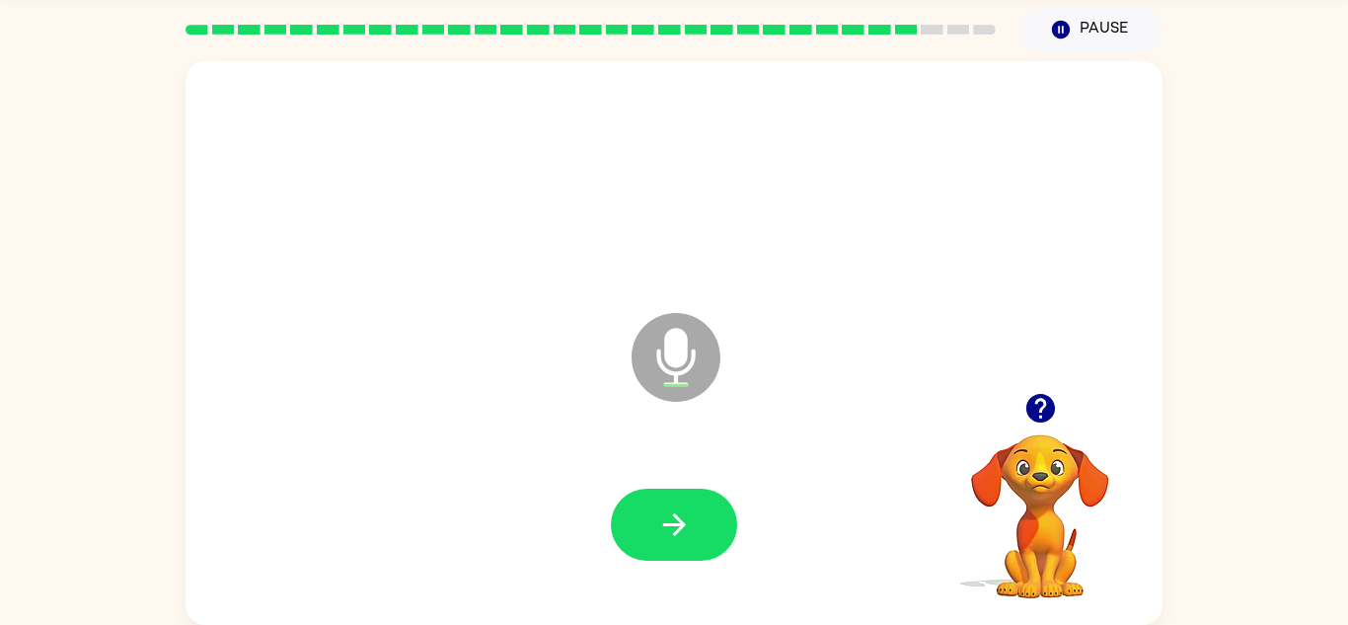
click at [649, 548] on button "button" at bounding box center [674, 525] width 126 height 72
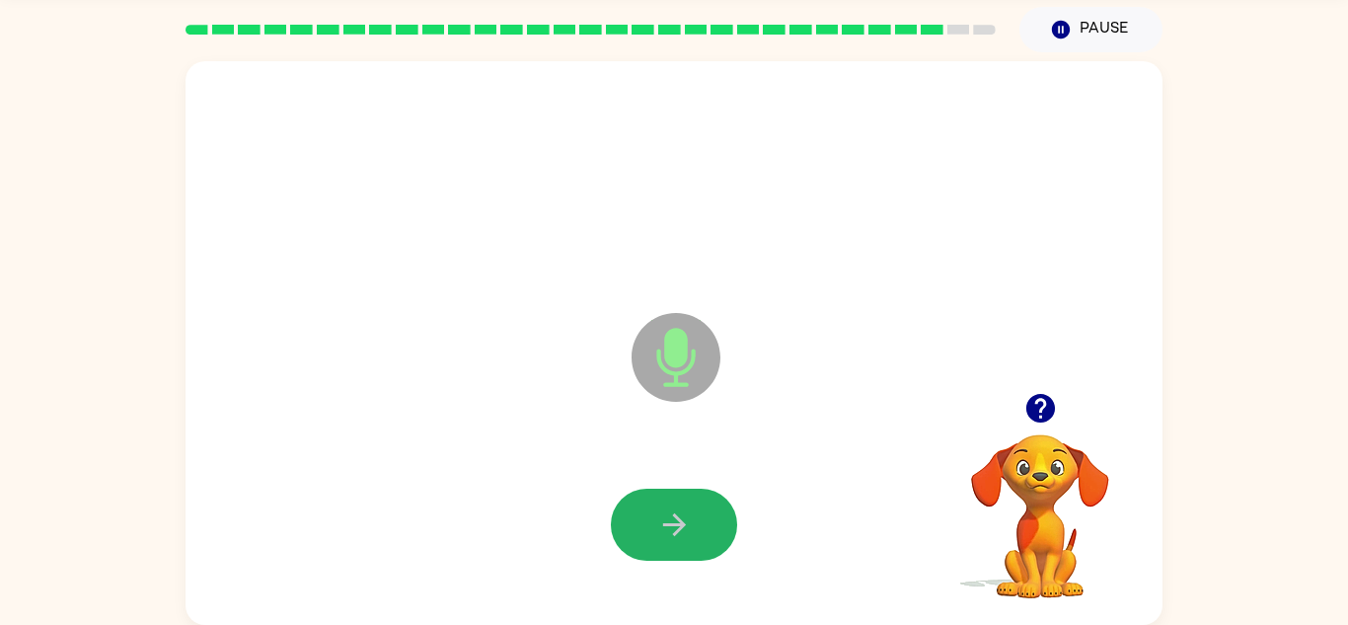
click at [649, 548] on button "button" at bounding box center [674, 525] width 126 height 72
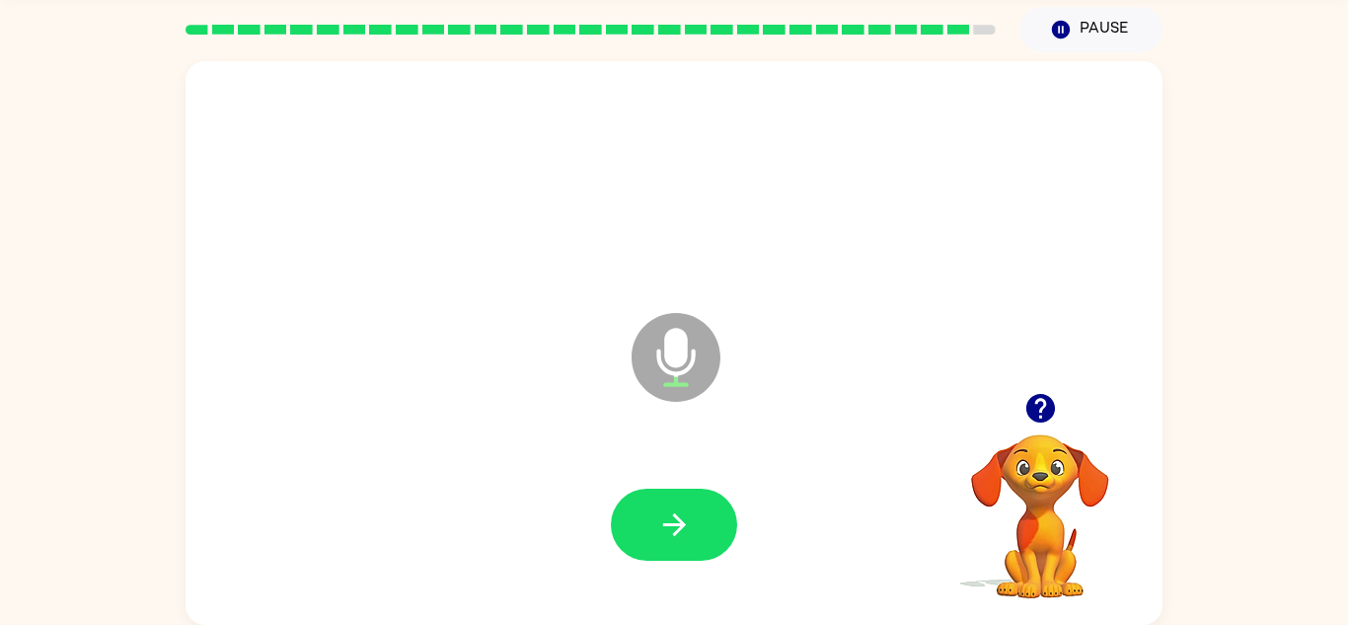
click at [649, 548] on button "button" at bounding box center [674, 525] width 126 height 72
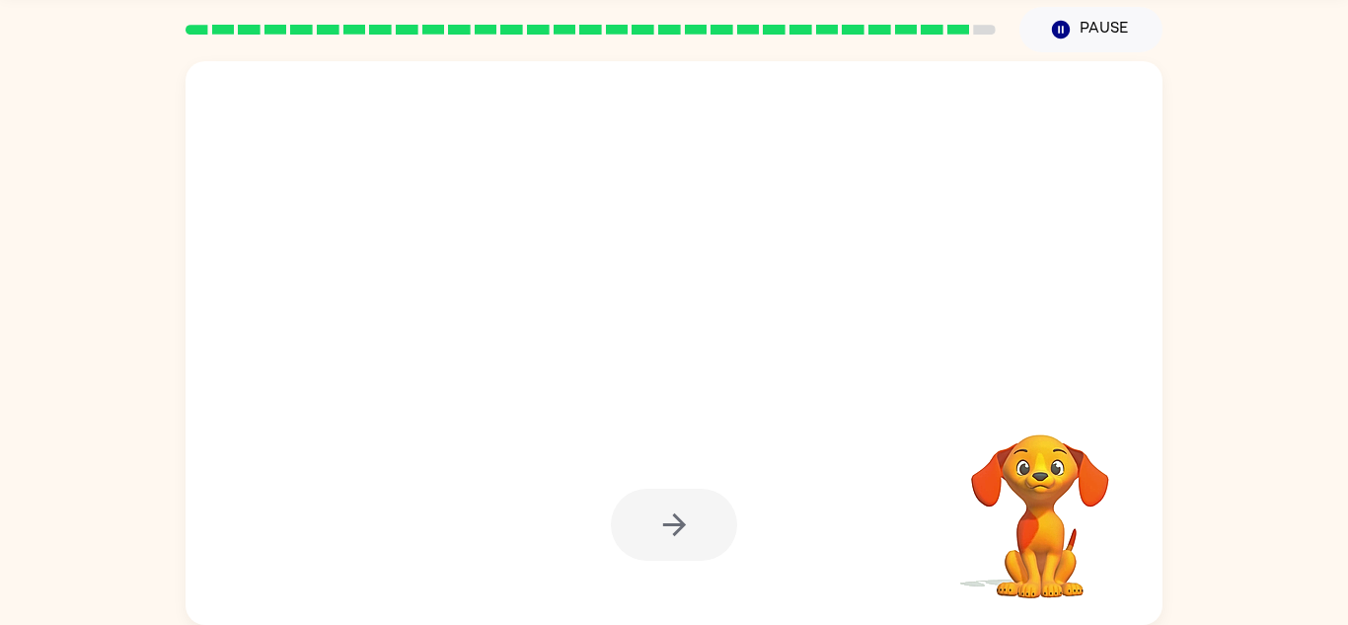
click at [649, 548] on div at bounding box center [674, 525] width 126 height 72
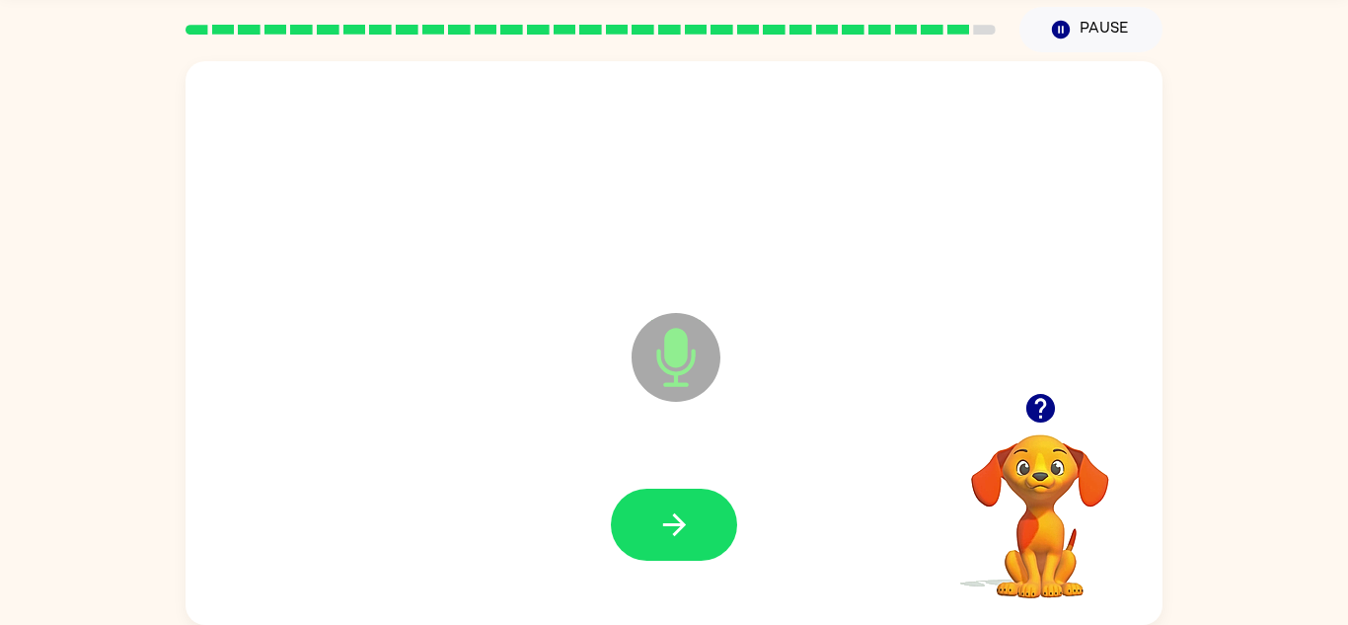
click at [639, 539] on button "button" at bounding box center [674, 525] width 126 height 72
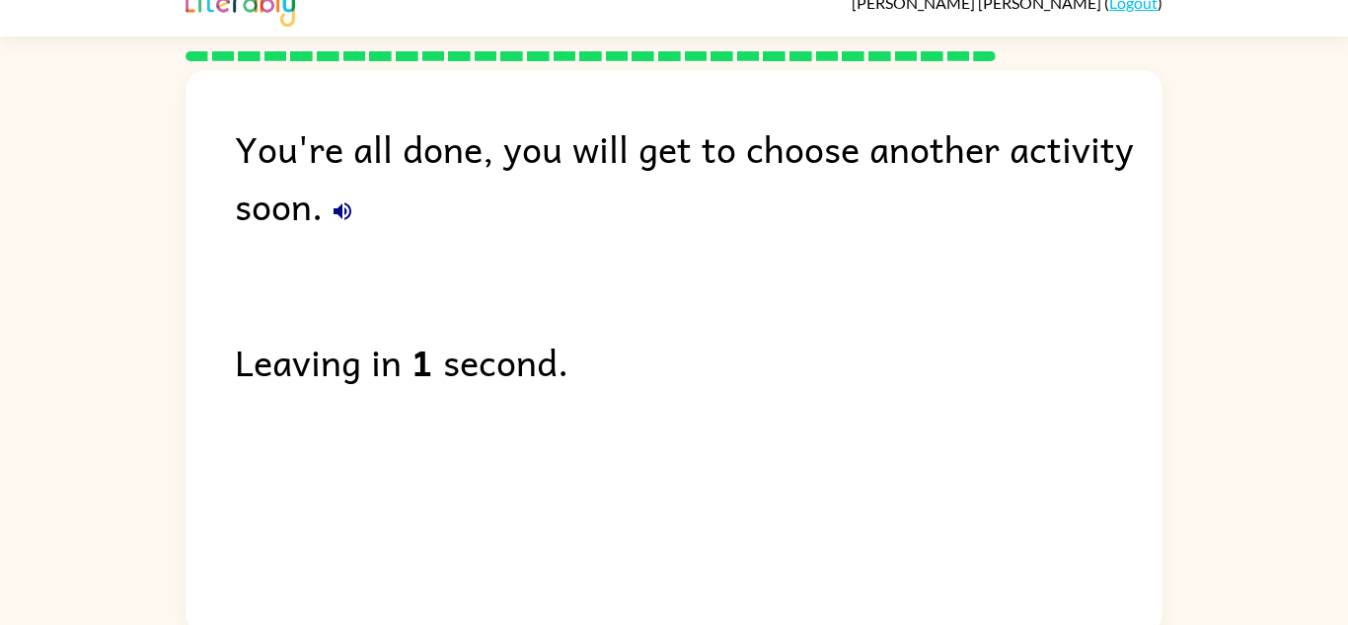
scroll to position [34, 0]
